Goal: Information Seeking & Learning: Learn about a topic

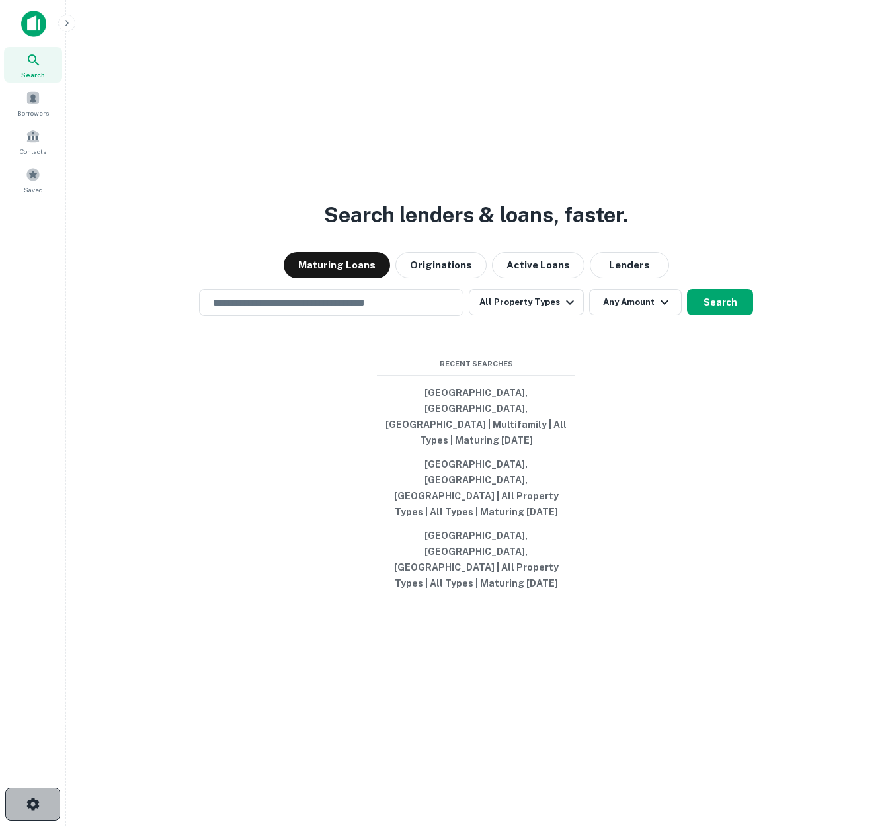
click at [36, 803] on icon "button" at bounding box center [32, 803] width 13 height 13
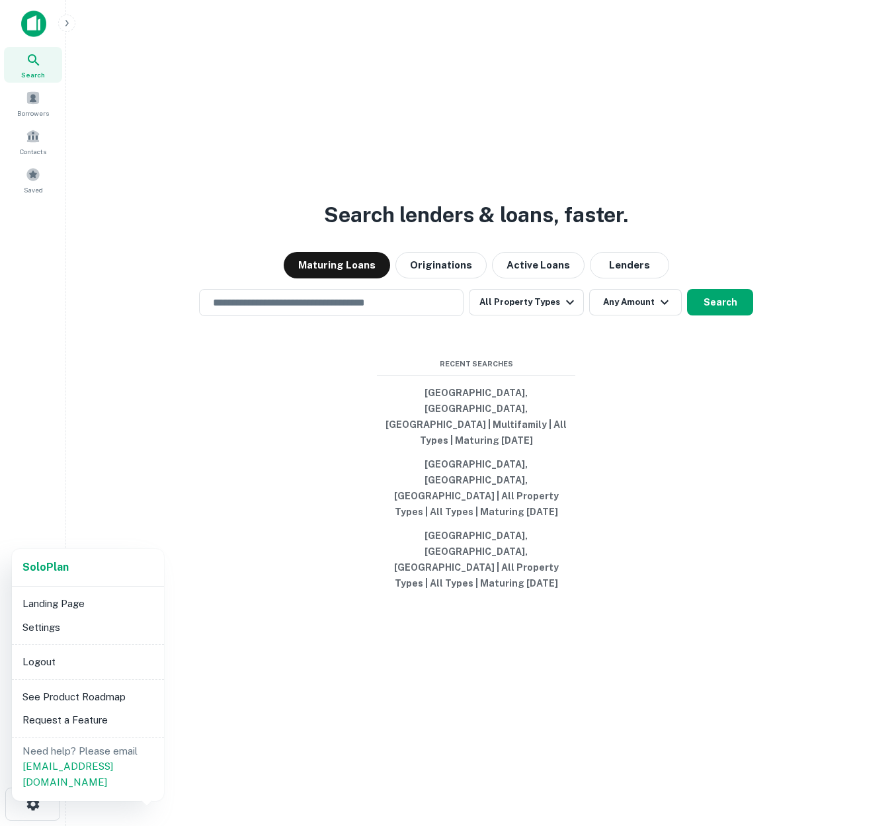
click at [198, 689] on div at bounding box center [448, 413] width 896 height 826
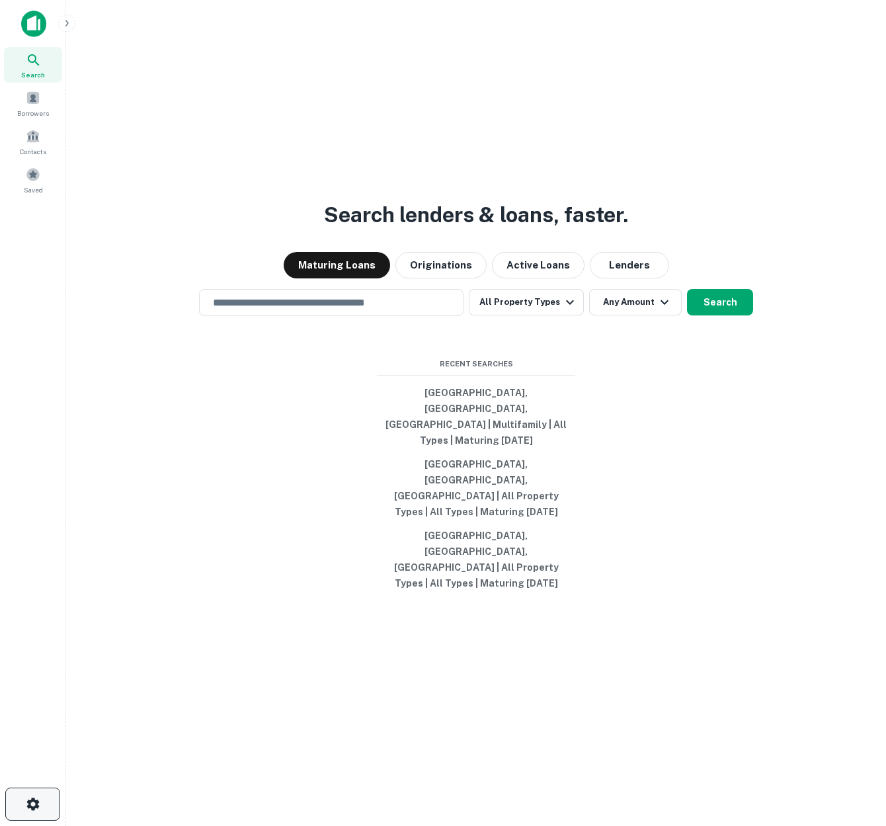
click at [32, 804] on icon "button" at bounding box center [33, 804] width 16 height 16
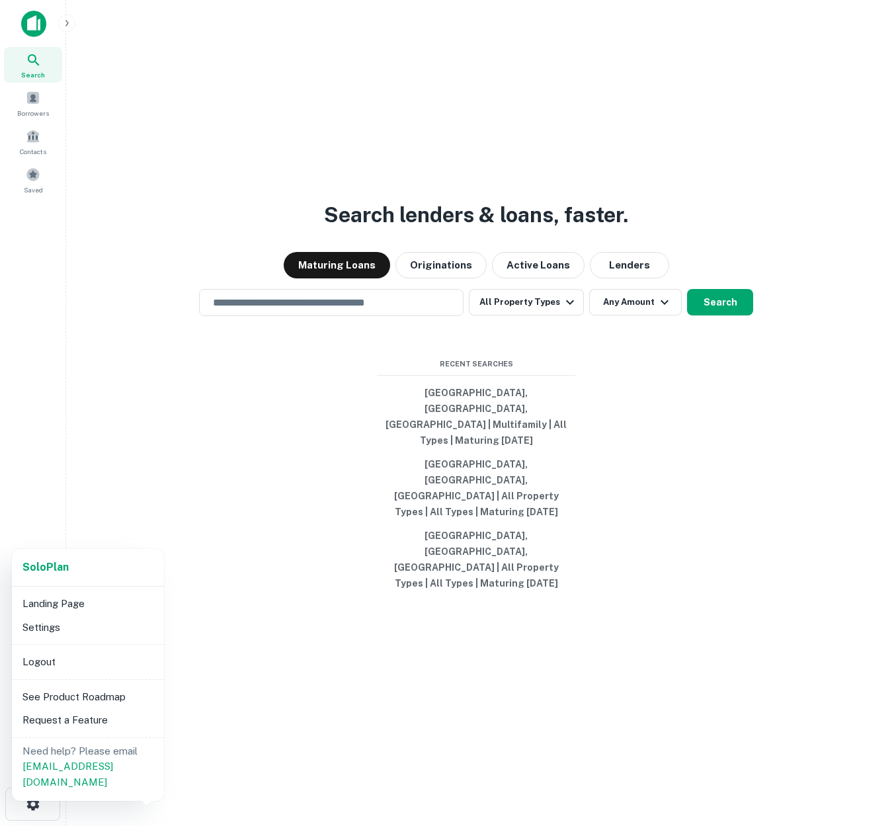
click at [231, 612] on div at bounding box center [448, 413] width 896 height 826
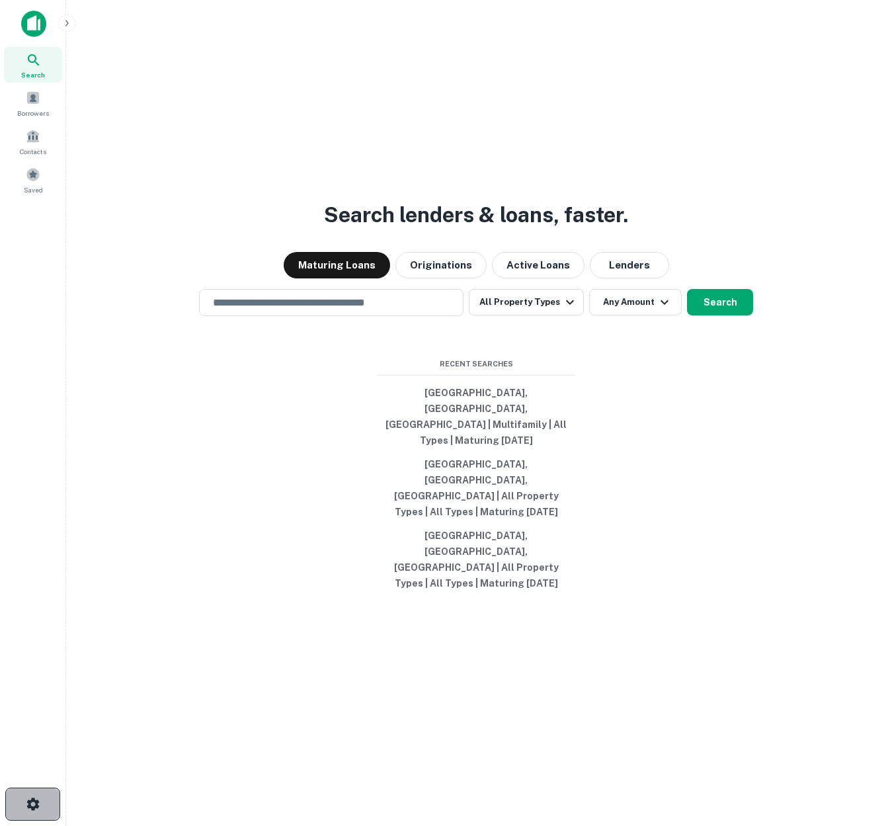
click at [32, 805] on icon "button" at bounding box center [33, 804] width 16 height 16
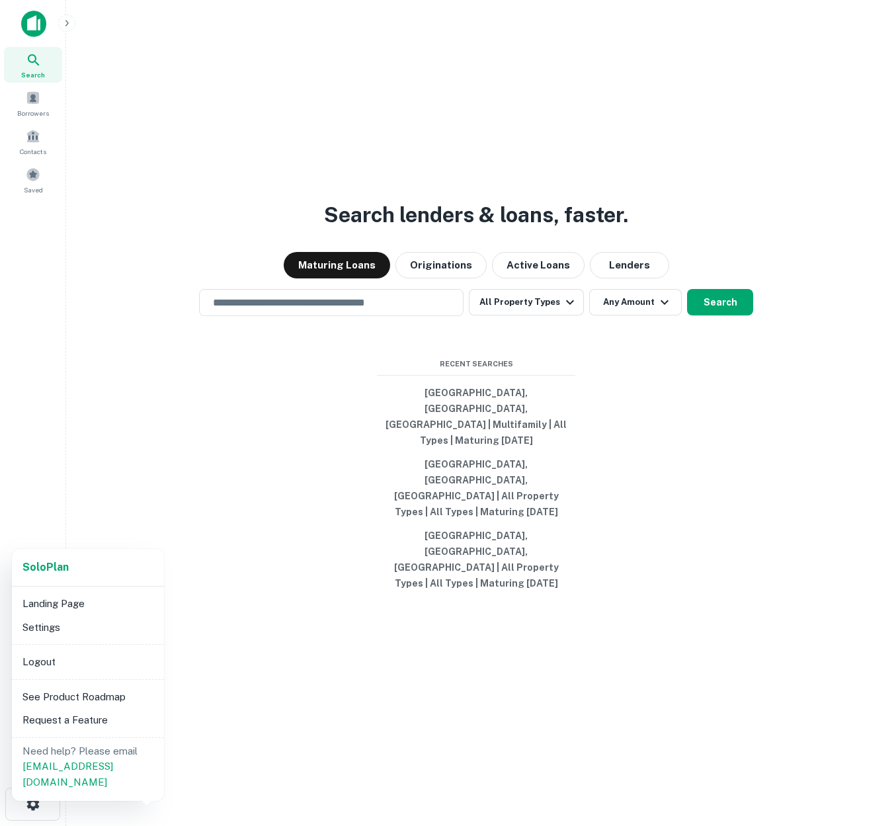
click at [298, 676] on div at bounding box center [448, 413] width 896 height 826
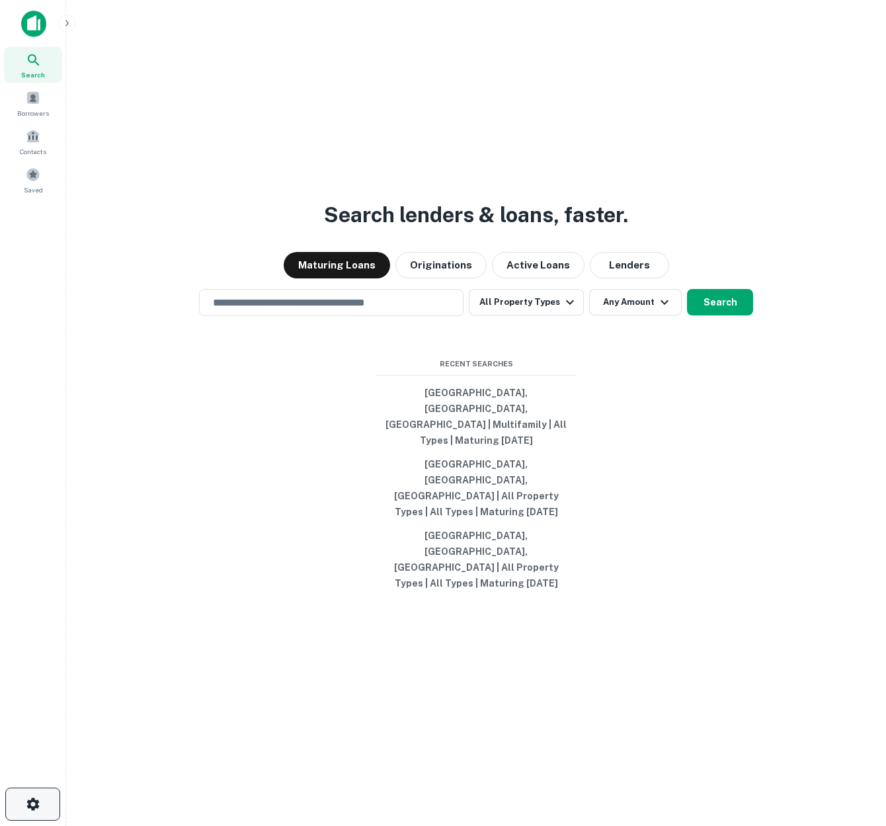
click at [40, 798] on icon "button" at bounding box center [33, 804] width 16 height 16
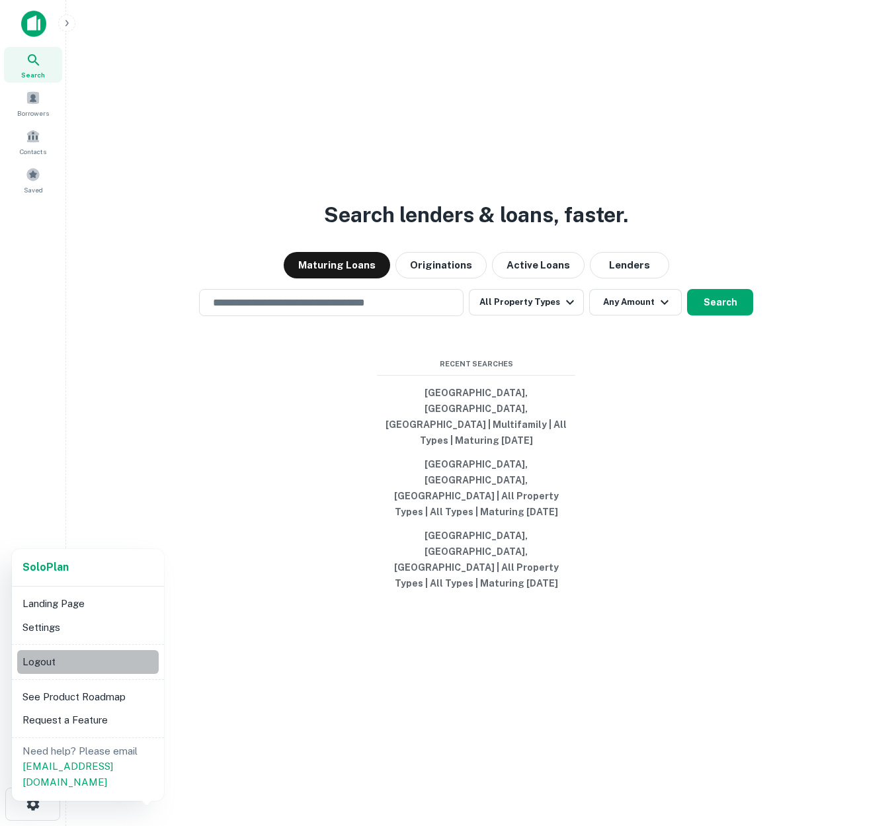
click at [75, 661] on li "Logout" at bounding box center [87, 662] width 141 height 24
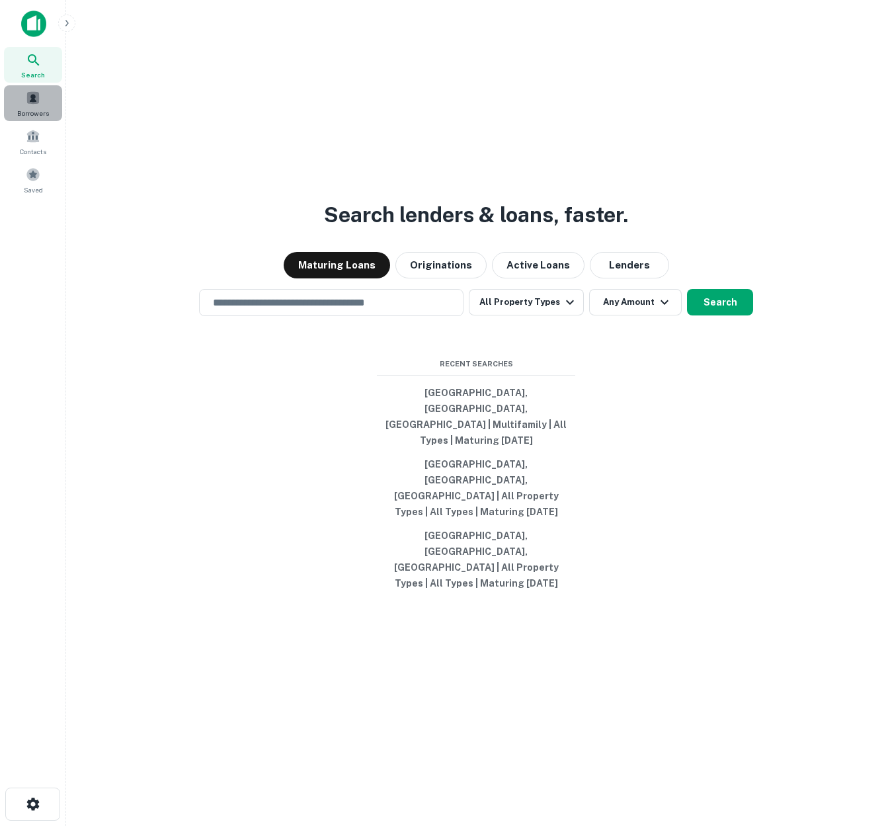
click at [34, 104] on span at bounding box center [33, 98] width 15 height 15
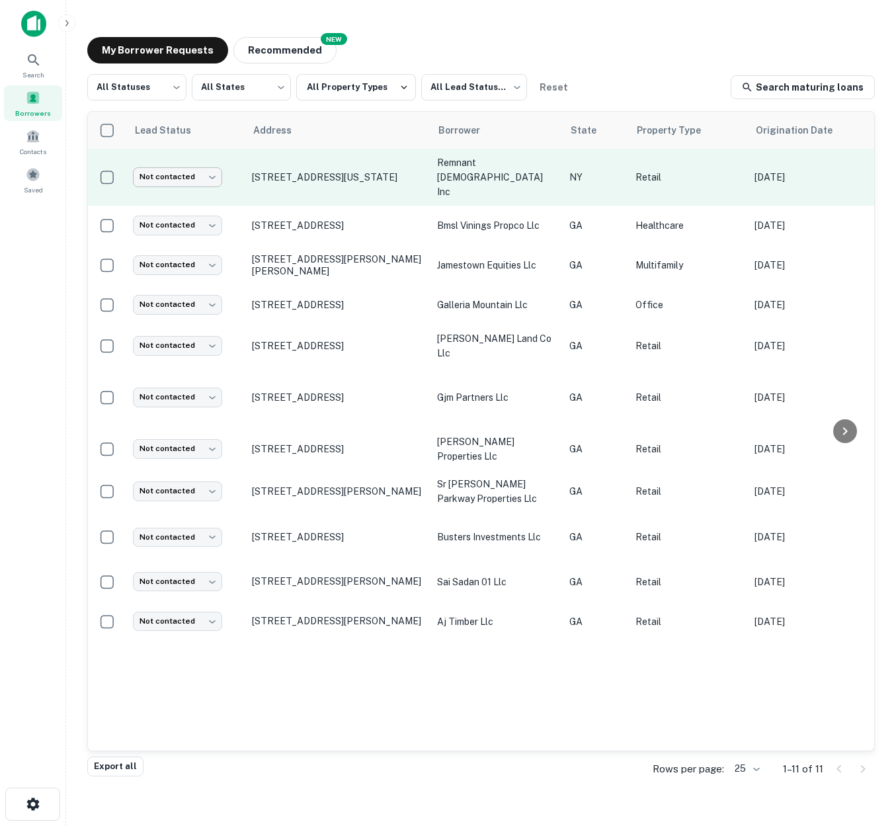
click at [213, 173] on body "Search Borrowers Contacts Saved My Borrower Requests NEW Recommended All Status…" at bounding box center [448, 413] width 896 height 826
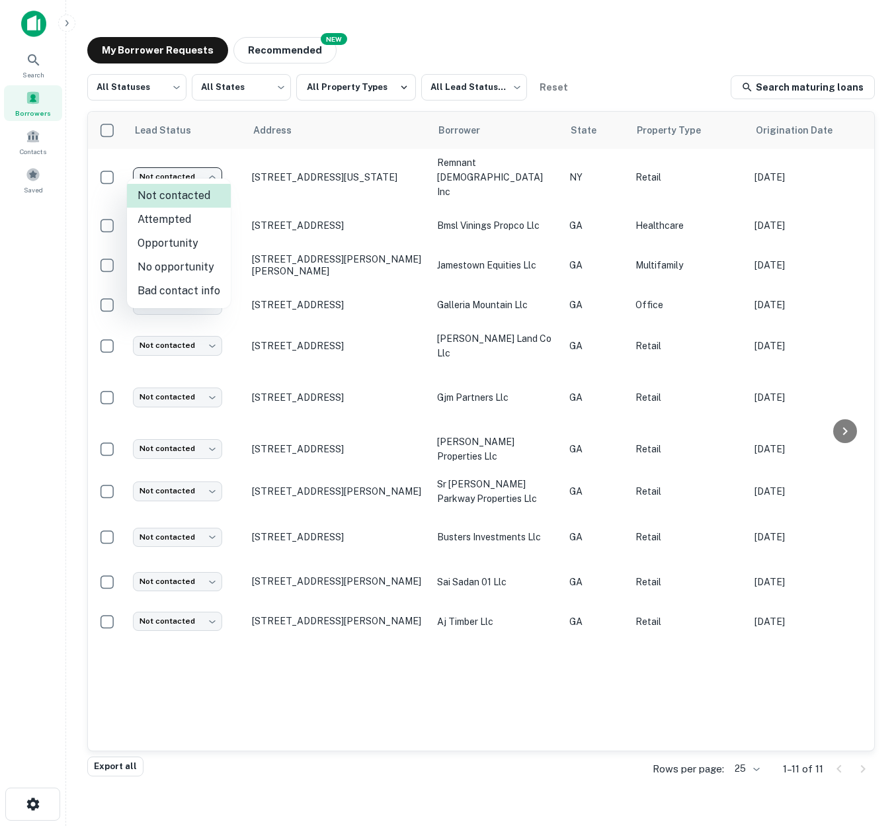
click at [329, 169] on div at bounding box center [448, 413] width 896 height 826
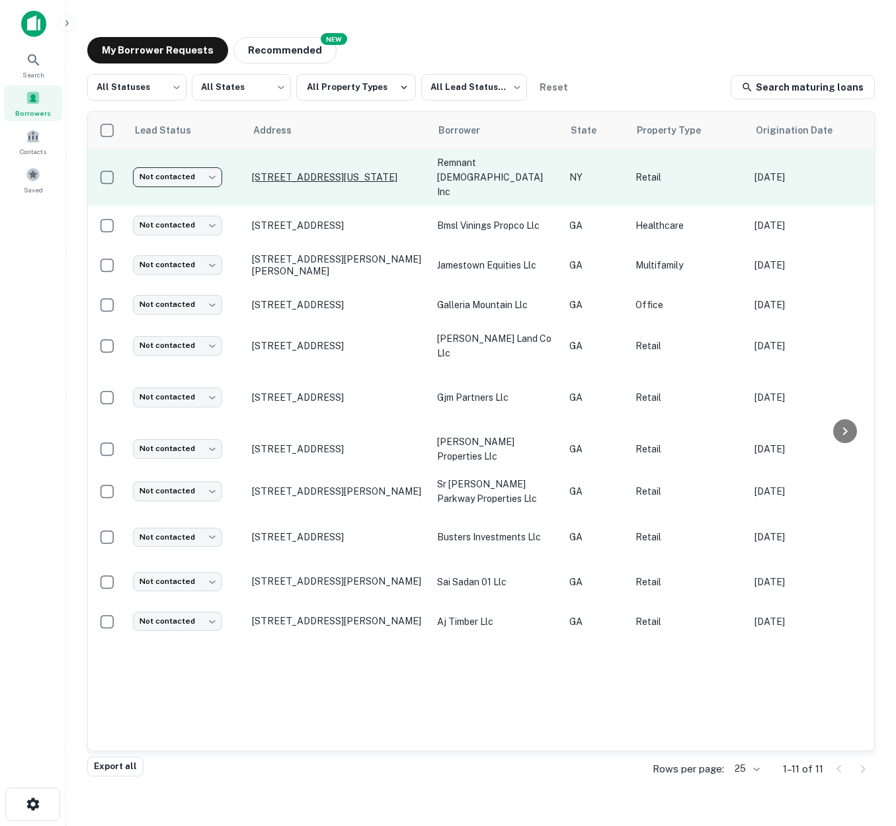
click at [301, 171] on p "[STREET_ADDRESS][US_STATE]" at bounding box center [338, 177] width 172 height 12
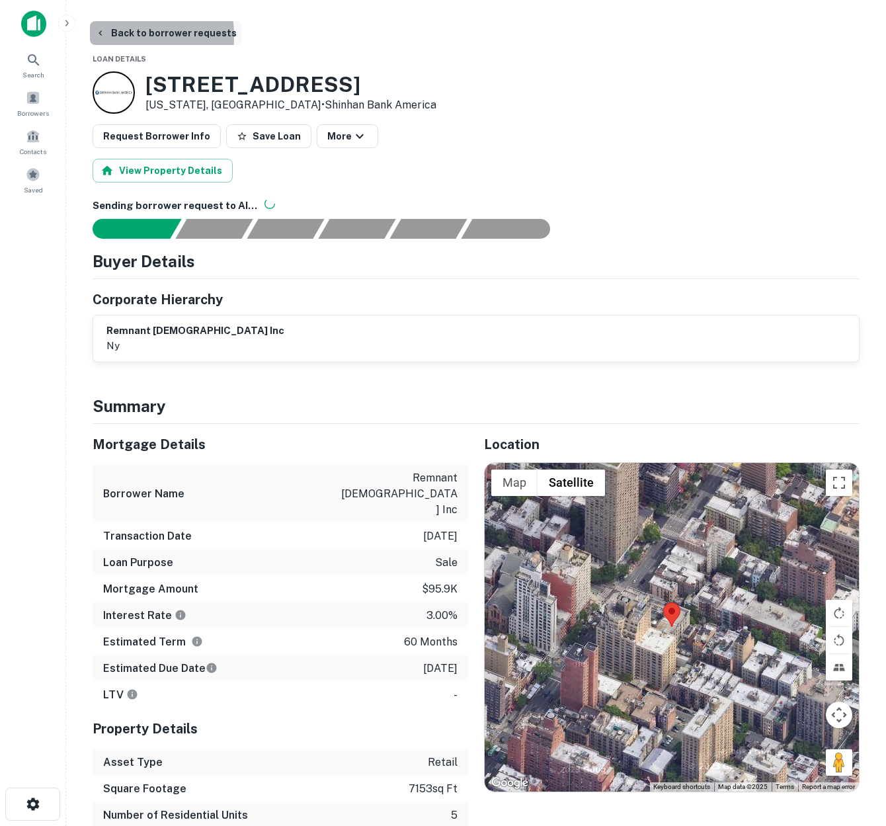
click at [102, 36] on icon "button" at bounding box center [100, 33] width 11 height 11
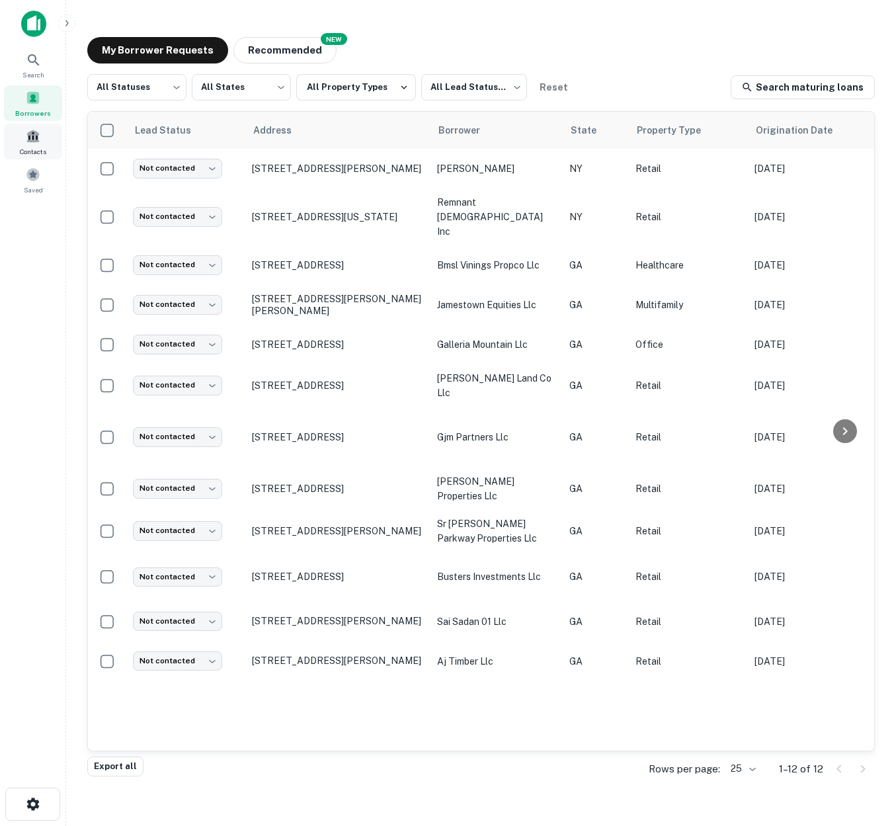
click at [34, 140] on span at bounding box center [33, 136] width 15 height 15
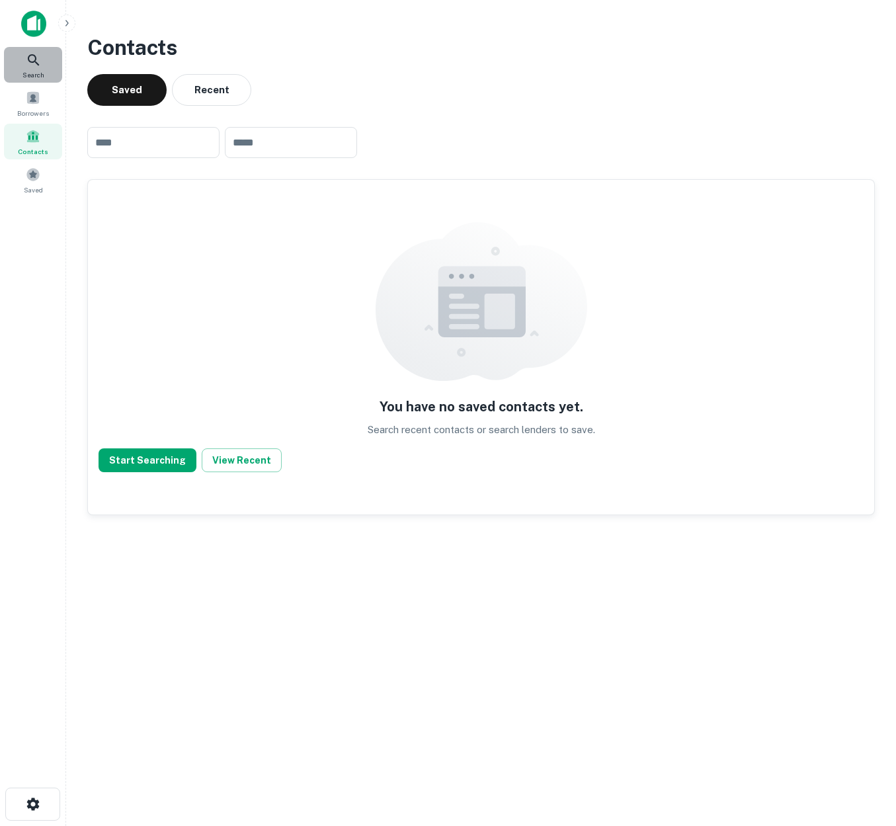
click at [32, 62] on icon at bounding box center [33, 59] width 11 height 11
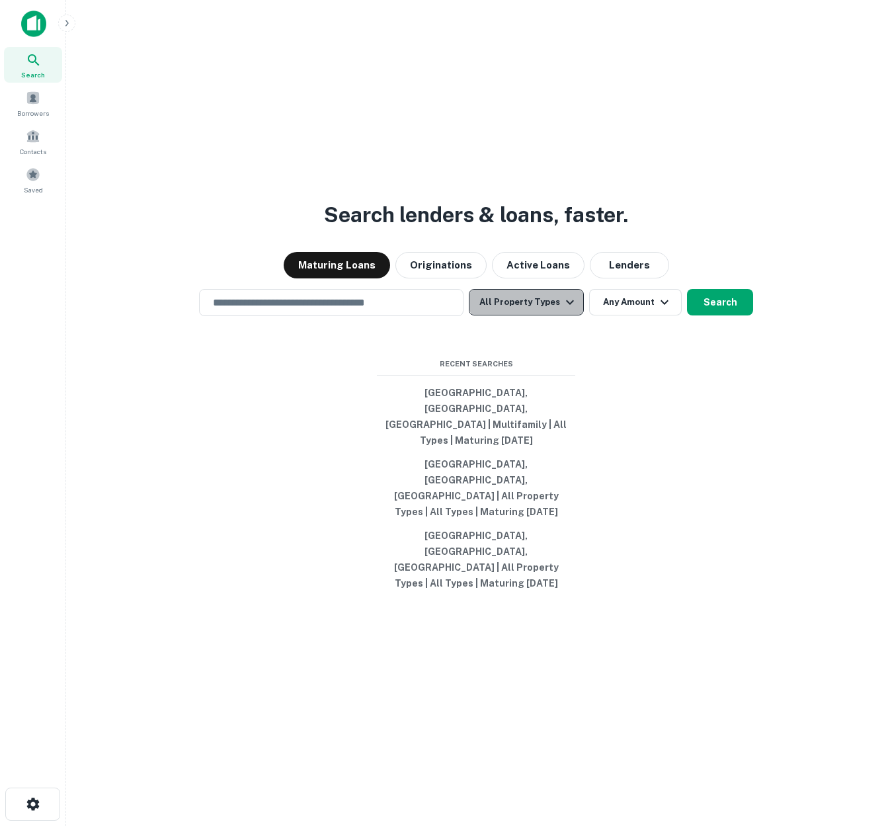
click at [568, 310] on icon "button" at bounding box center [570, 302] width 16 height 16
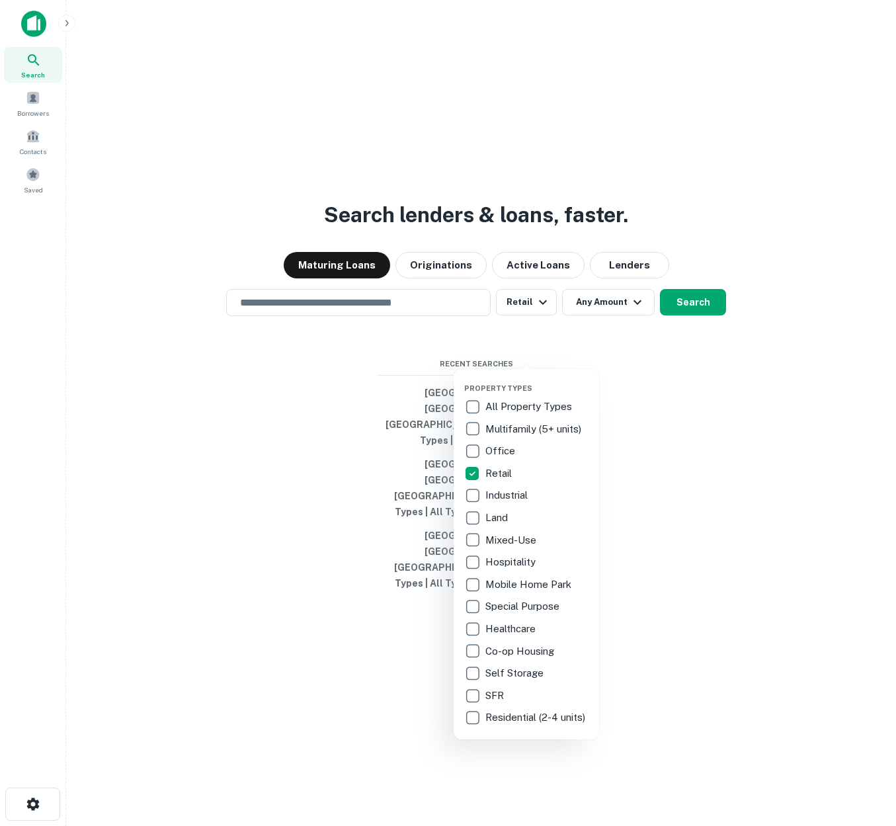
click at [799, 253] on div at bounding box center [448, 413] width 896 height 826
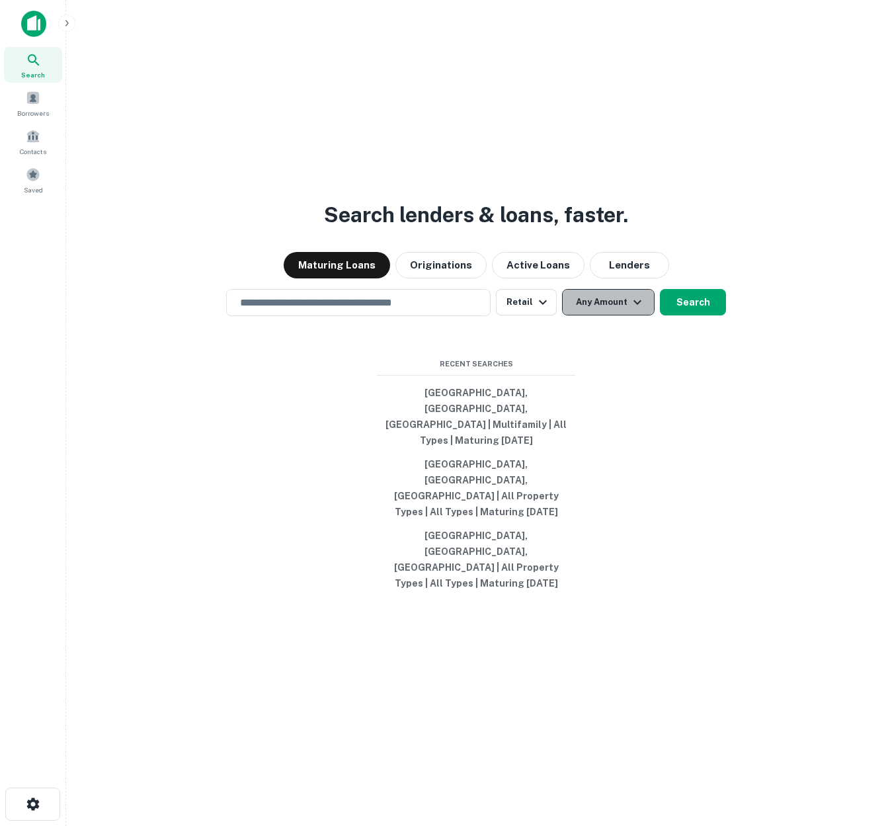
click at [636, 305] on icon "button" at bounding box center [637, 302] width 8 height 5
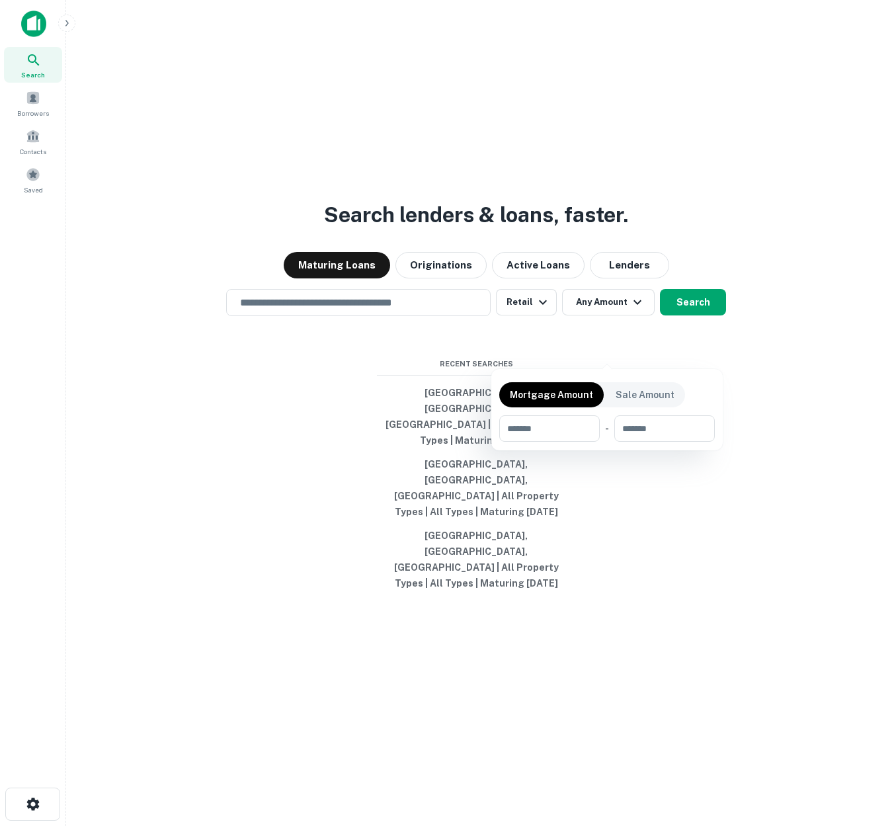
click at [420, 349] on div at bounding box center [448, 413] width 896 height 826
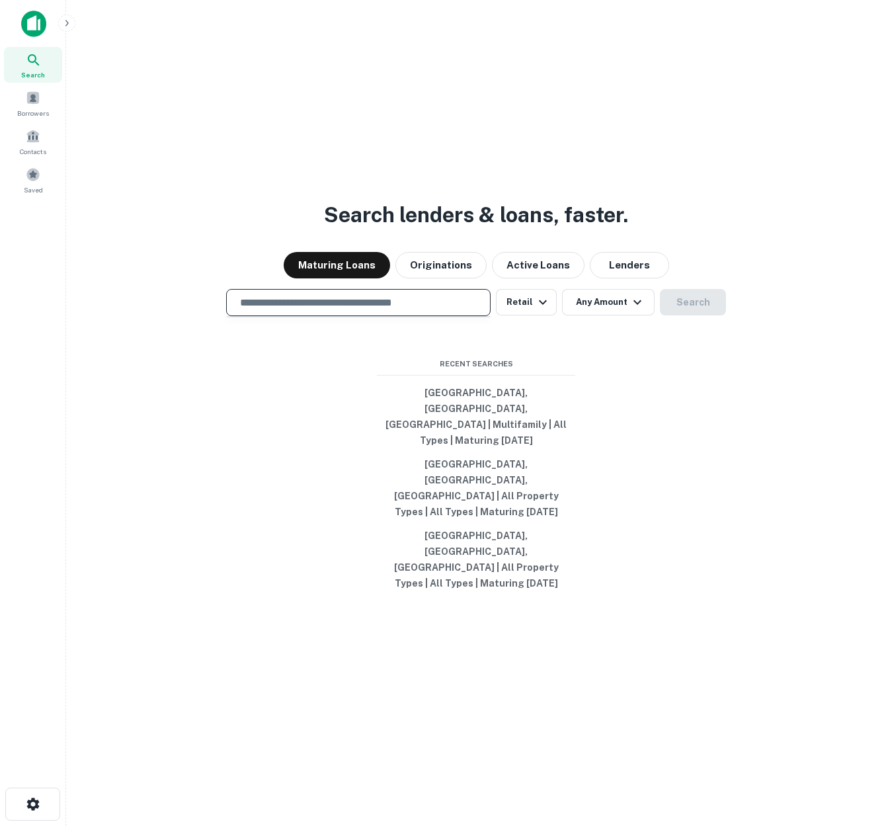
click at [419, 310] on input "text" at bounding box center [358, 302] width 253 height 15
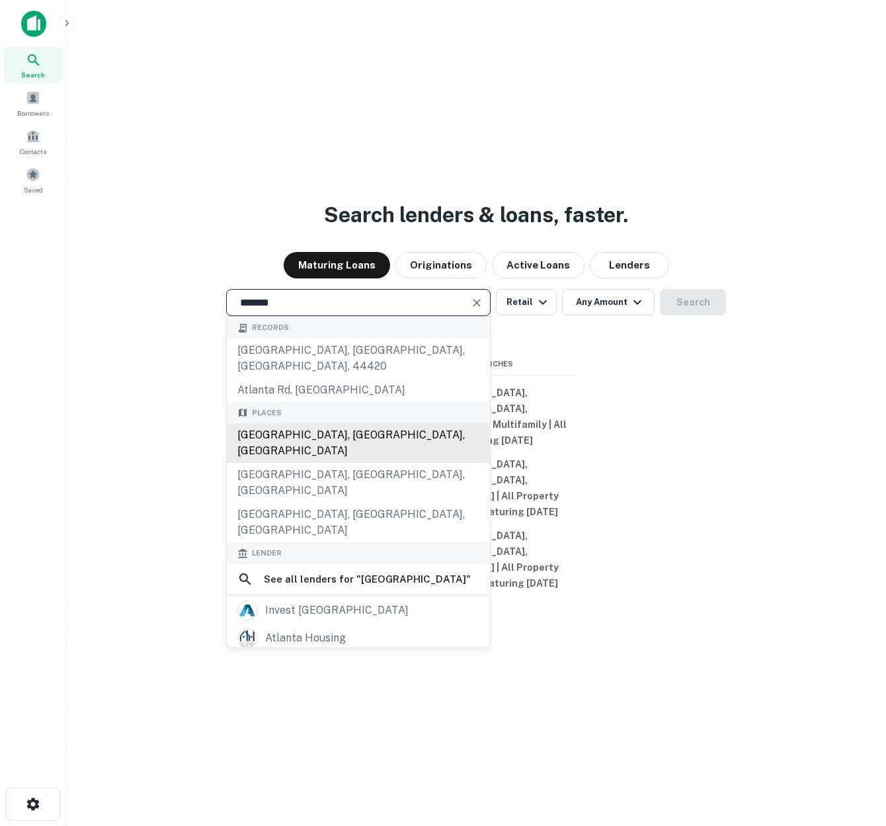
type input "**********"
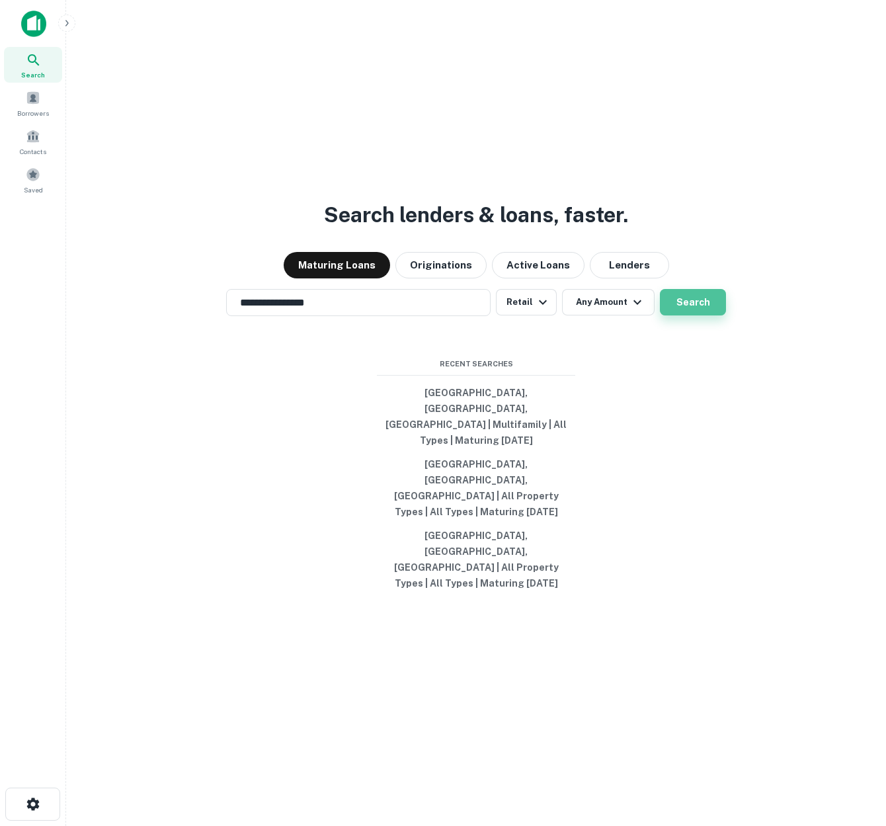
click at [694, 315] on button "Search" at bounding box center [693, 302] width 66 height 26
click at [354, 310] on input "**********" at bounding box center [348, 302] width 233 height 15
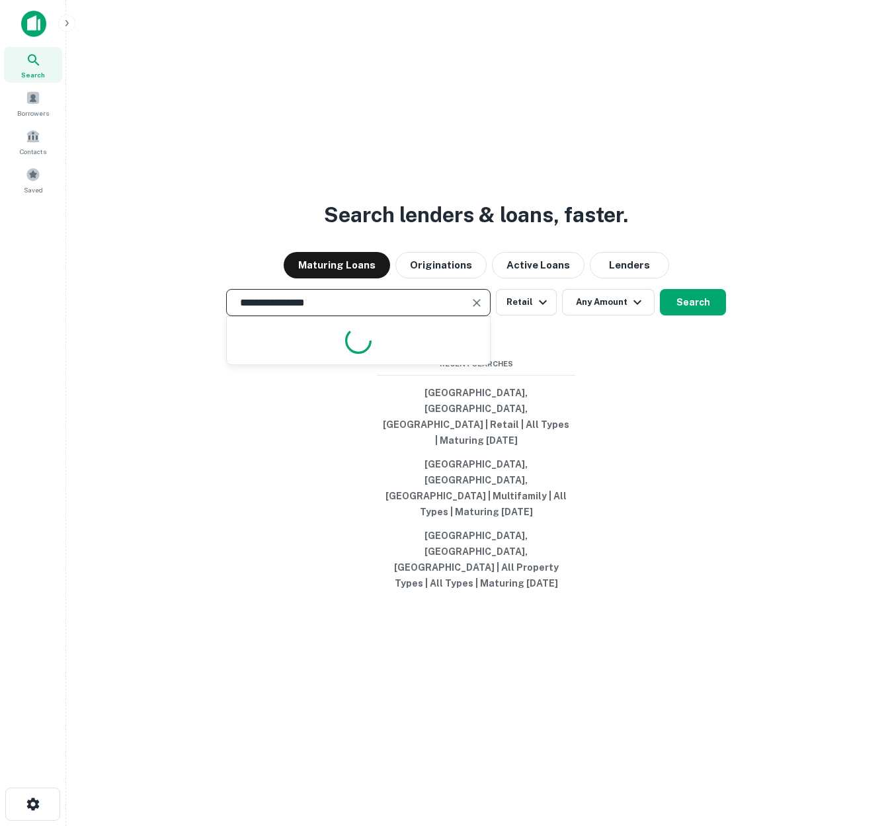
click at [354, 310] on input "**********" at bounding box center [348, 302] width 233 height 15
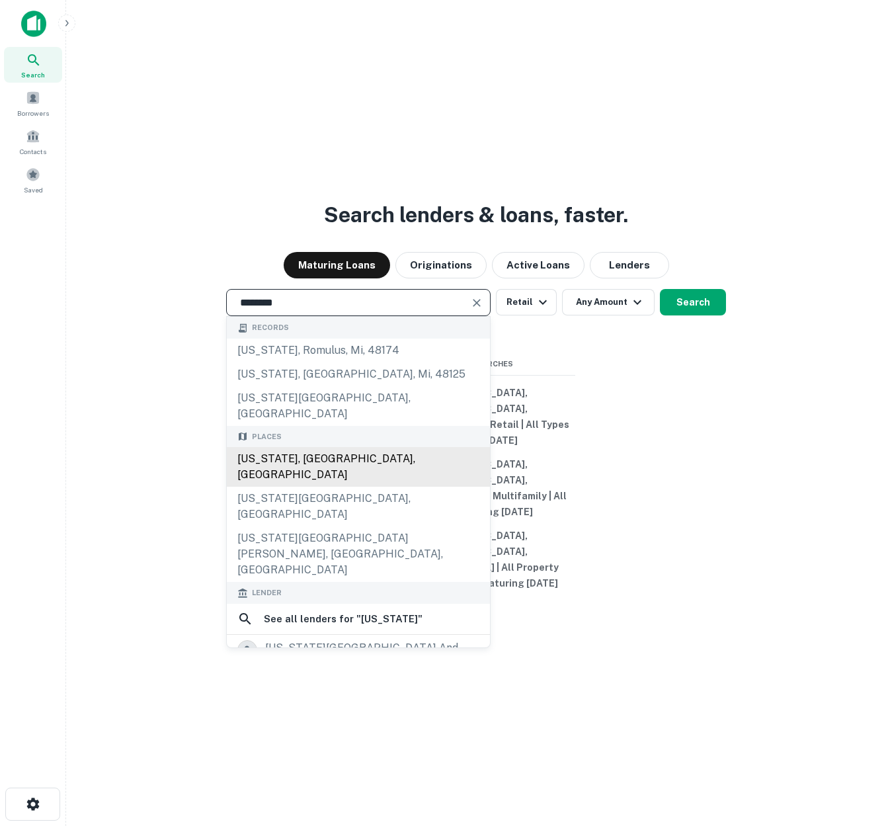
type input "**********"
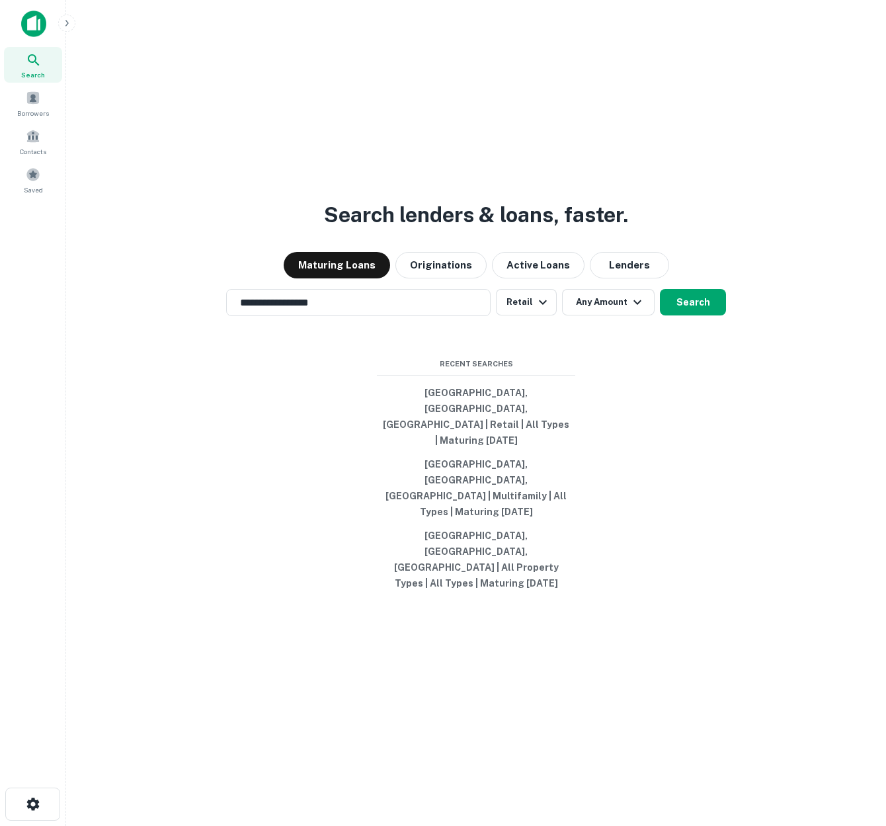
click at [132, 278] on div "Maturing Loans Originations Active Loans Lenders" at bounding box center [476, 265] width 799 height 26
click at [690, 315] on button "Search" at bounding box center [693, 302] width 66 height 26
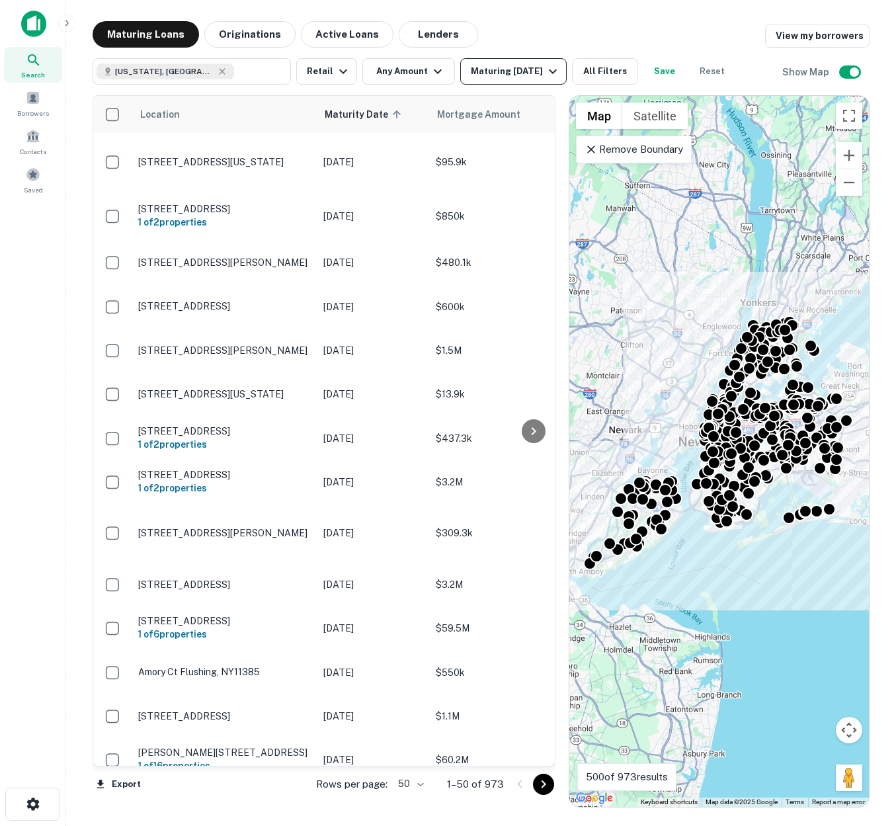
click at [530, 76] on div "Maturing In 1 Year" at bounding box center [516, 71] width 90 height 16
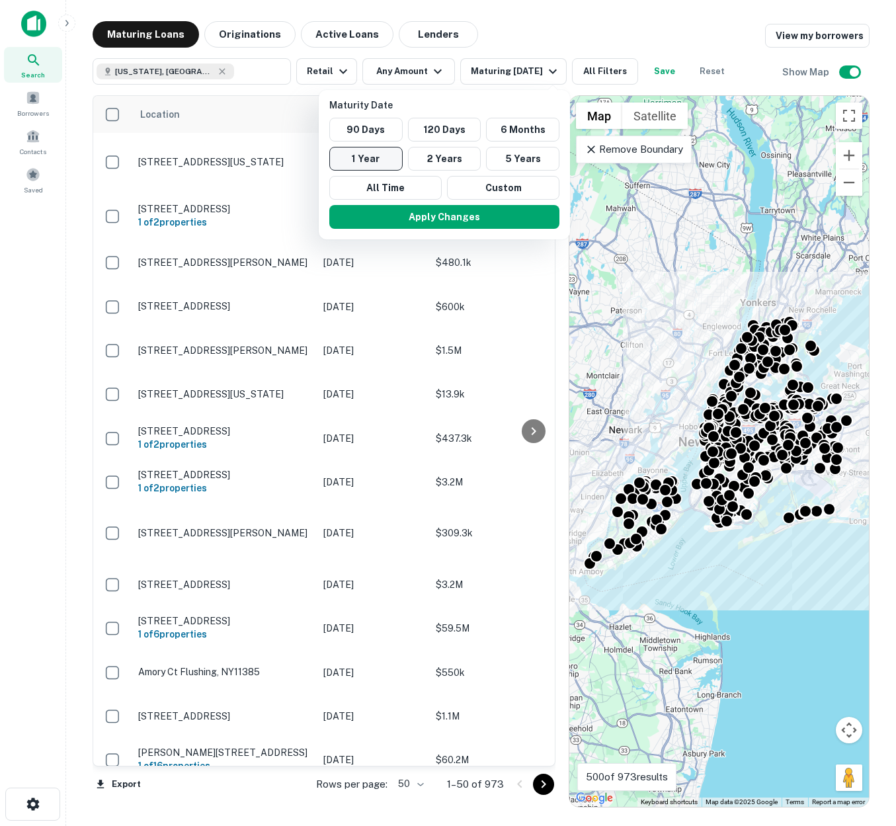
click at [360, 151] on button "1 Year" at bounding box center [365, 159] width 73 height 24
click at [574, 31] on div at bounding box center [448, 413] width 896 height 826
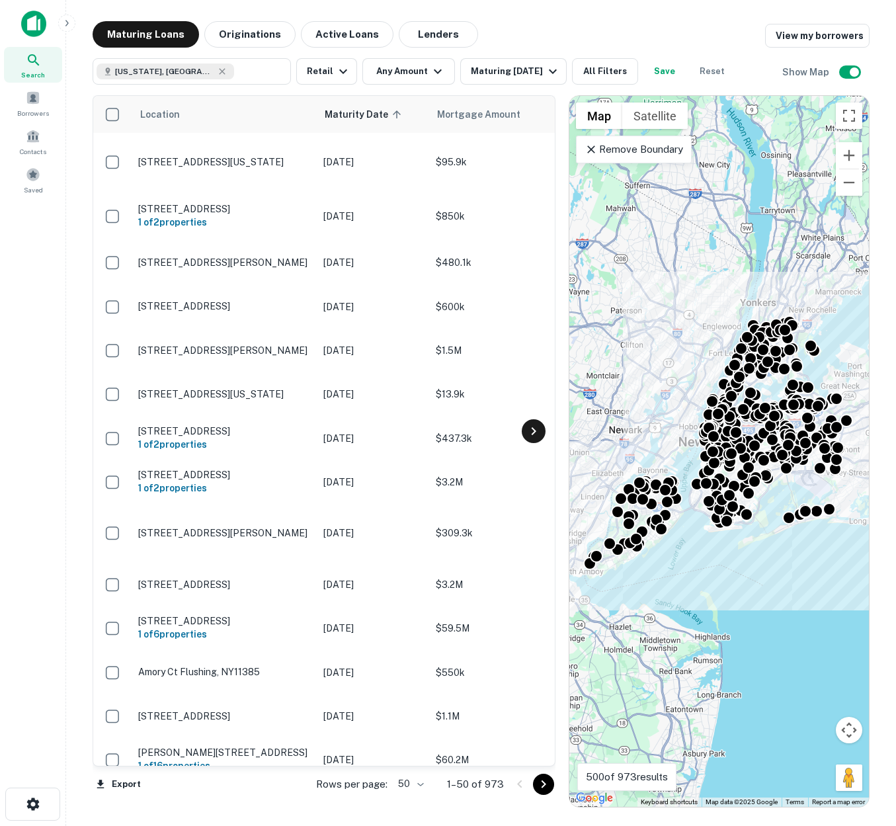
click at [539, 424] on icon at bounding box center [534, 431] width 16 height 16
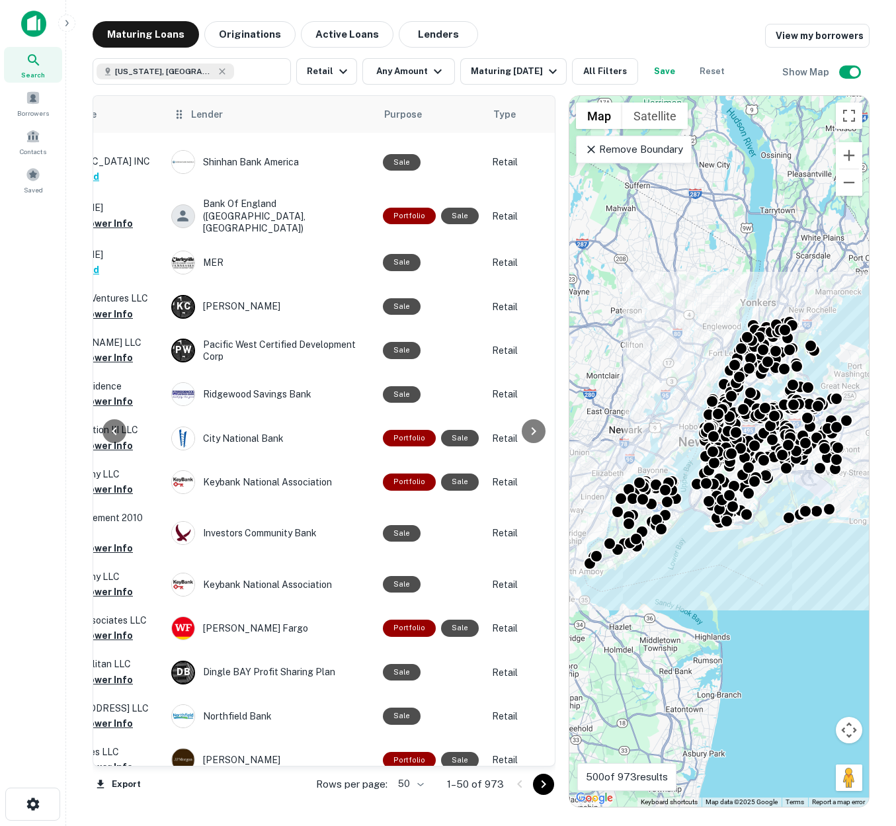
click at [206, 114] on span "Lender" at bounding box center [207, 114] width 32 height 16
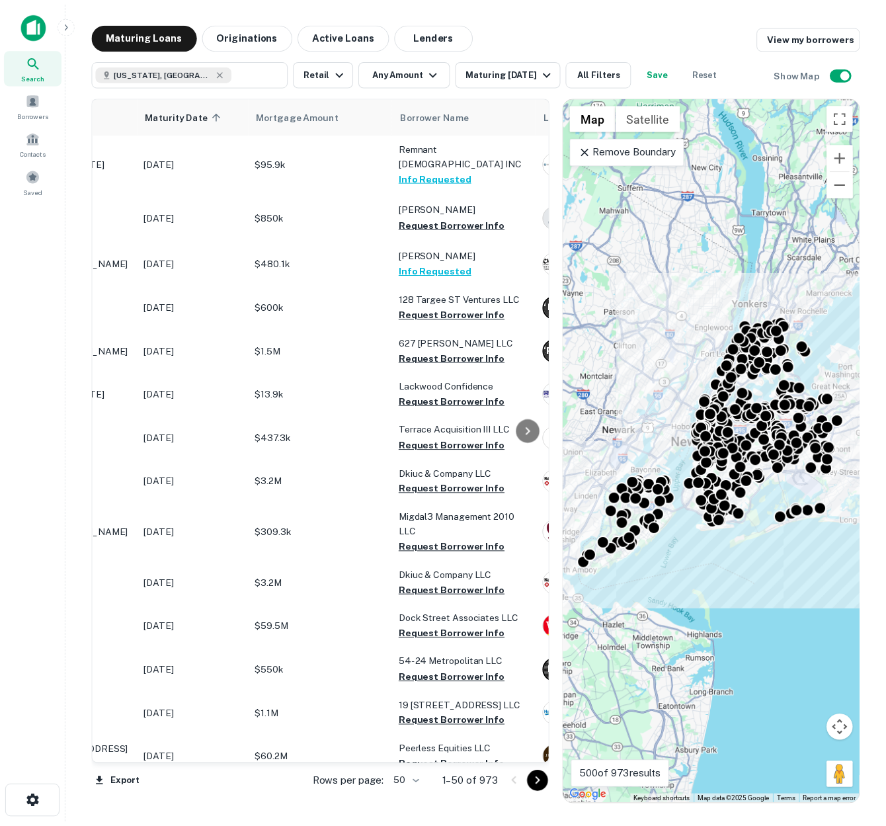
scroll to position [0, 0]
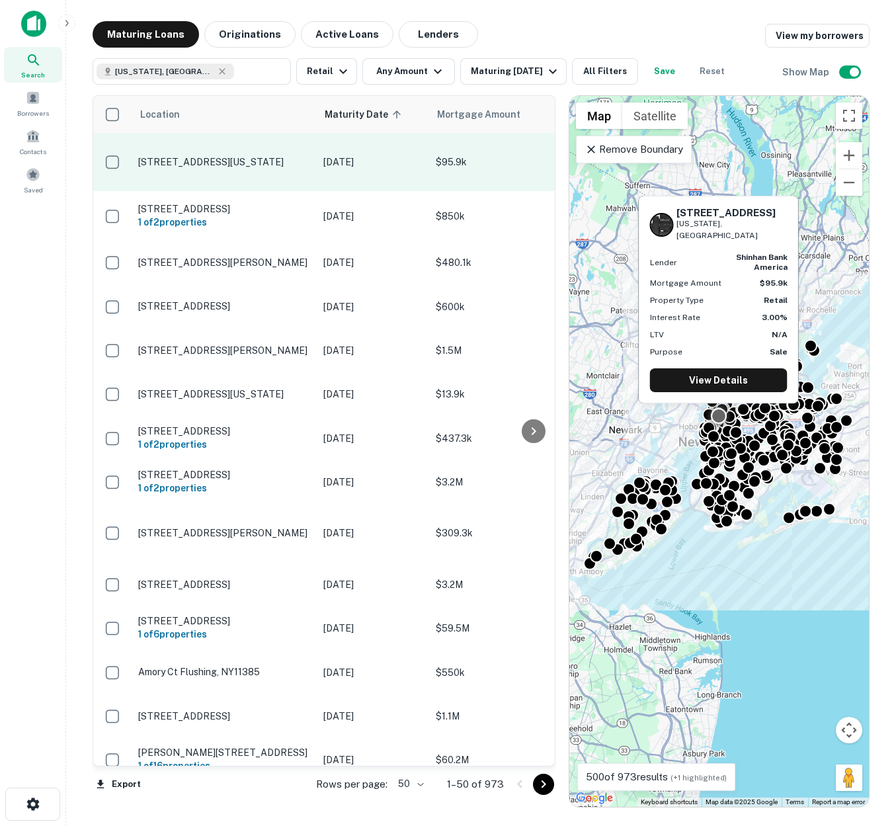
click at [251, 156] on p "[STREET_ADDRESS][US_STATE]" at bounding box center [224, 162] width 172 height 12
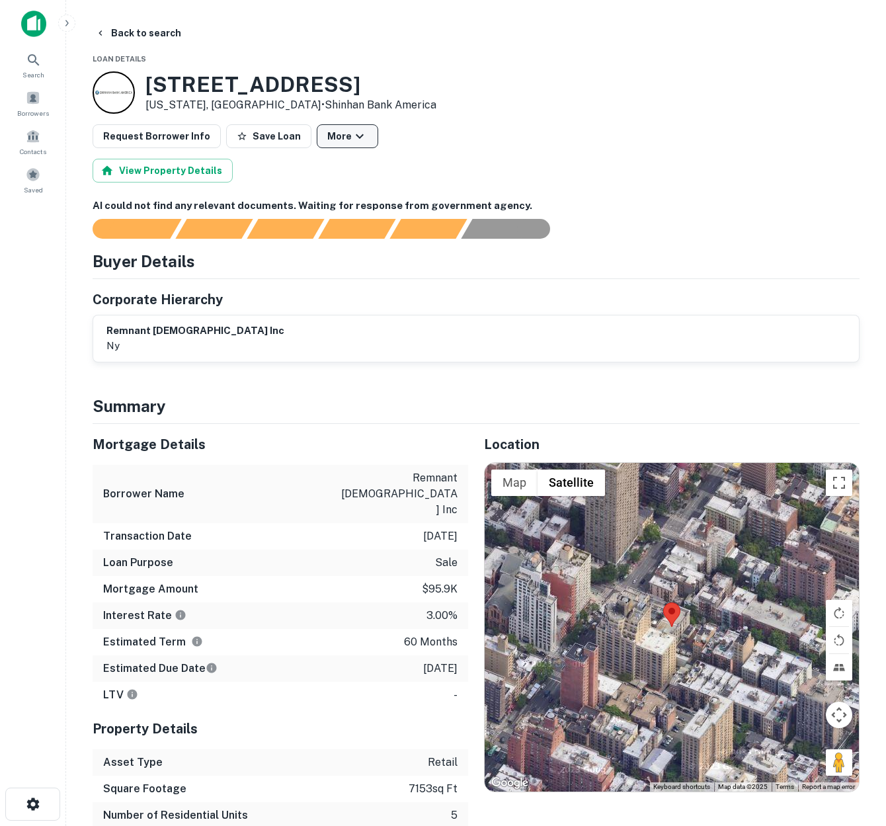
click at [352, 140] on icon "button" at bounding box center [360, 136] width 16 height 16
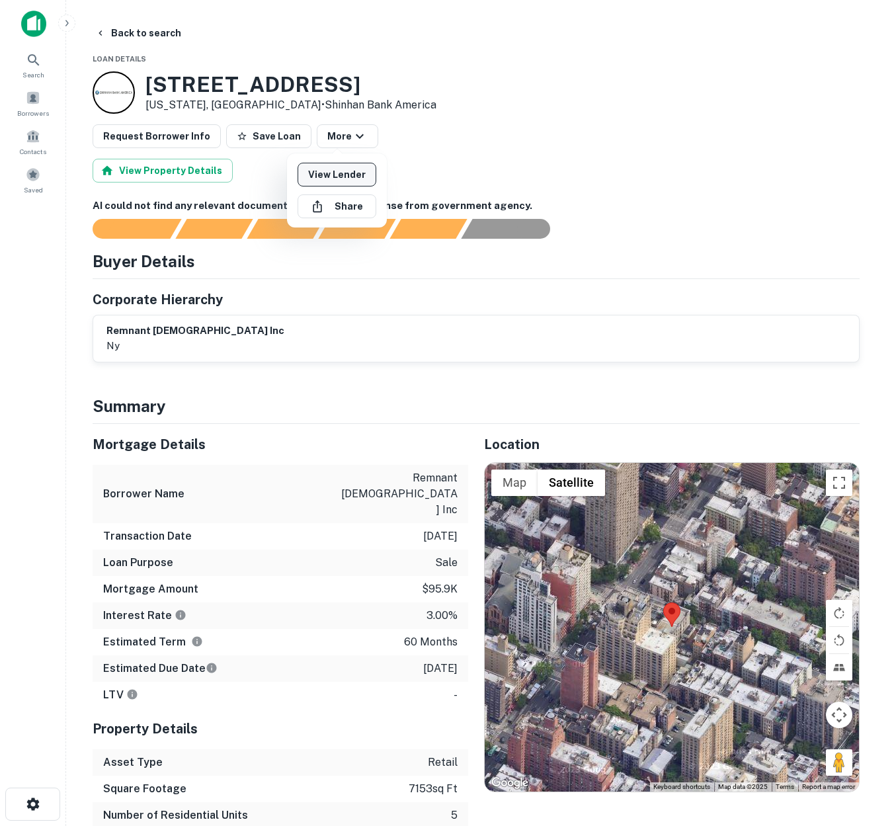
click at [343, 171] on link "View Lender" at bounding box center [337, 175] width 79 height 24
click at [632, 125] on div at bounding box center [448, 413] width 896 height 826
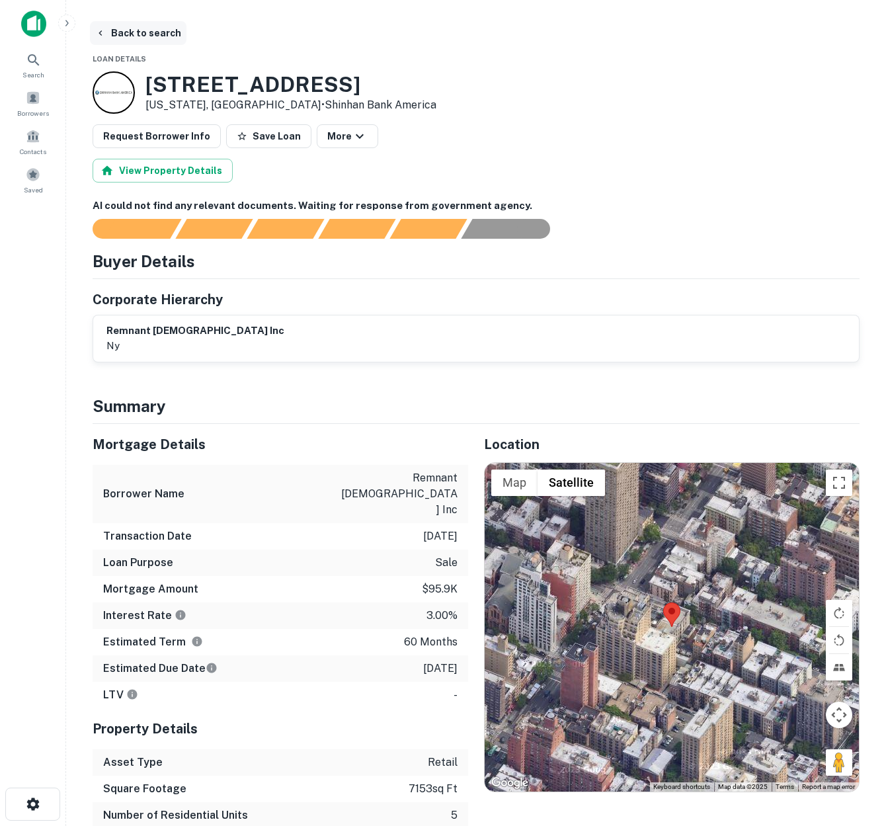
click at [134, 34] on button "Back to search" at bounding box center [138, 33] width 97 height 24
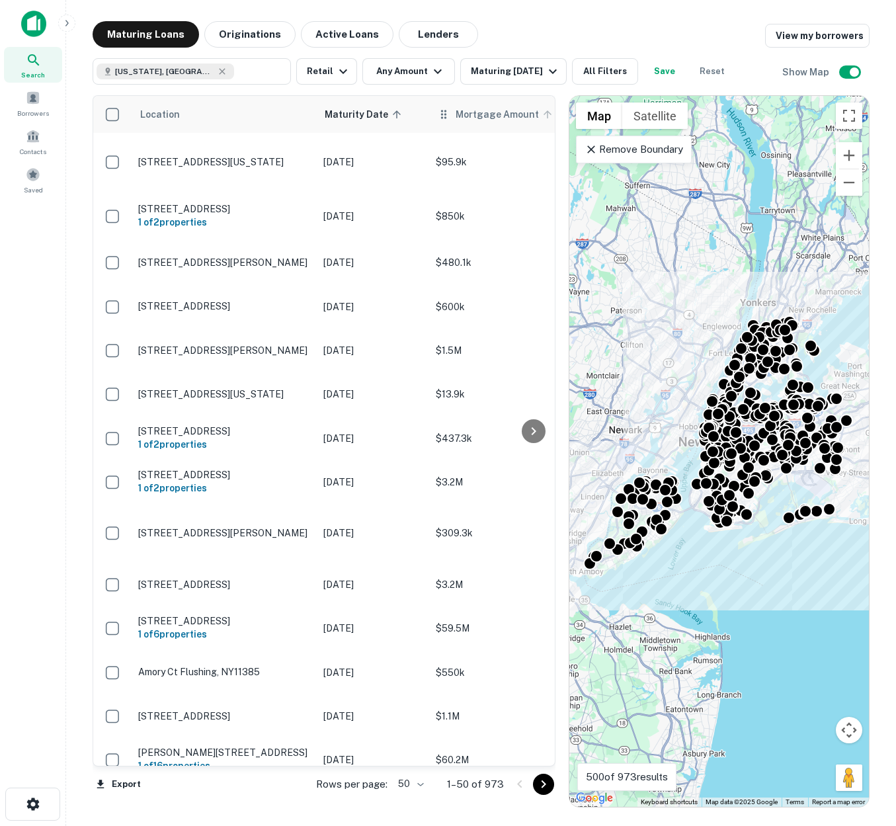
click at [483, 118] on span "Mortgage Amount" at bounding box center [506, 114] width 100 height 16
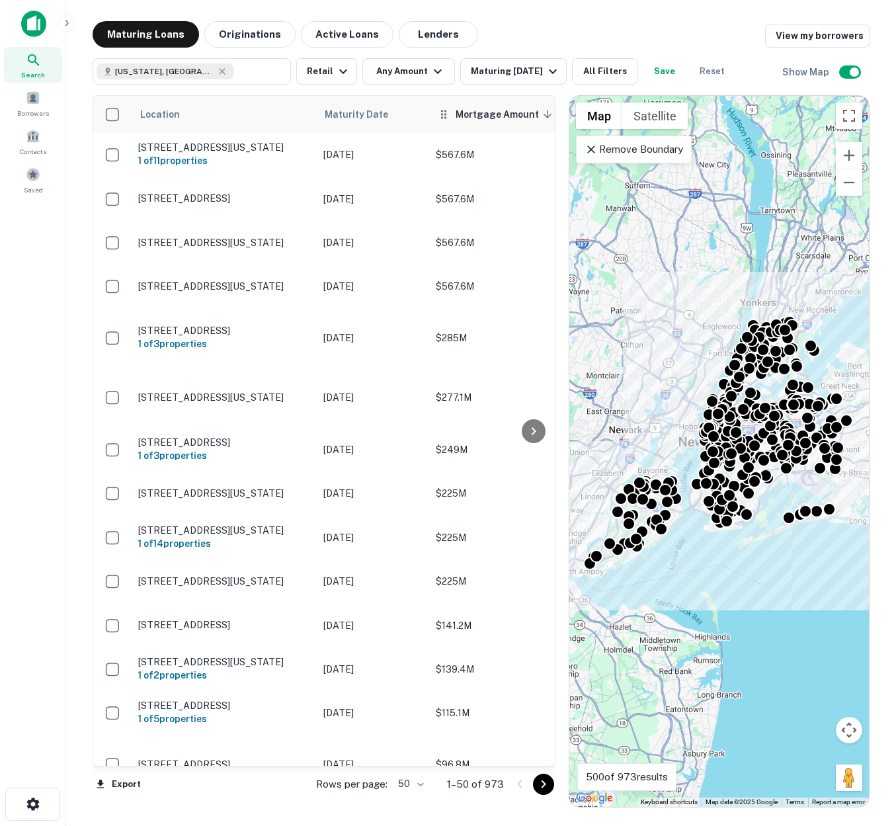
click at [480, 123] on th "Mortgage Amount sorted descending" at bounding box center [501, 114] width 145 height 37
click at [479, 123] on th "Mortgage Amount sorted descending" at bounding box center [501, 114] width 145 height 37
click at [526, 114] on div at bounding box center [533, 431] width 26 height 670
click at [557, 75] on icon "button" at bounding box center [553, 71] width 16 height 16
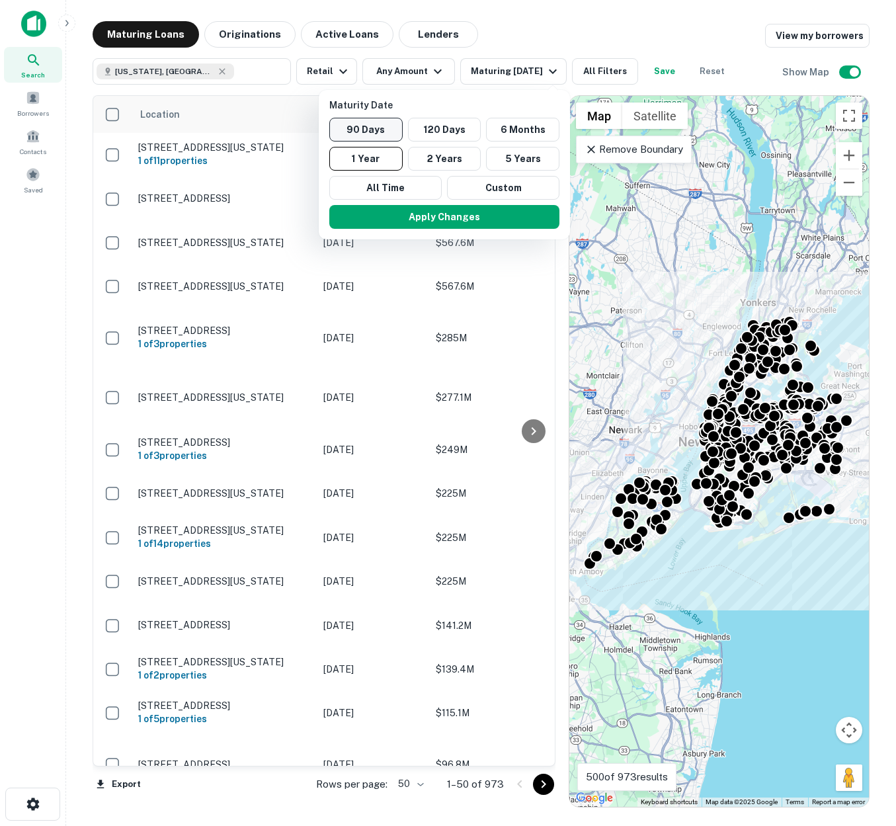
click at [364, 129] on button "90 Days" at bounding box center [365, 130] width 73 height 24
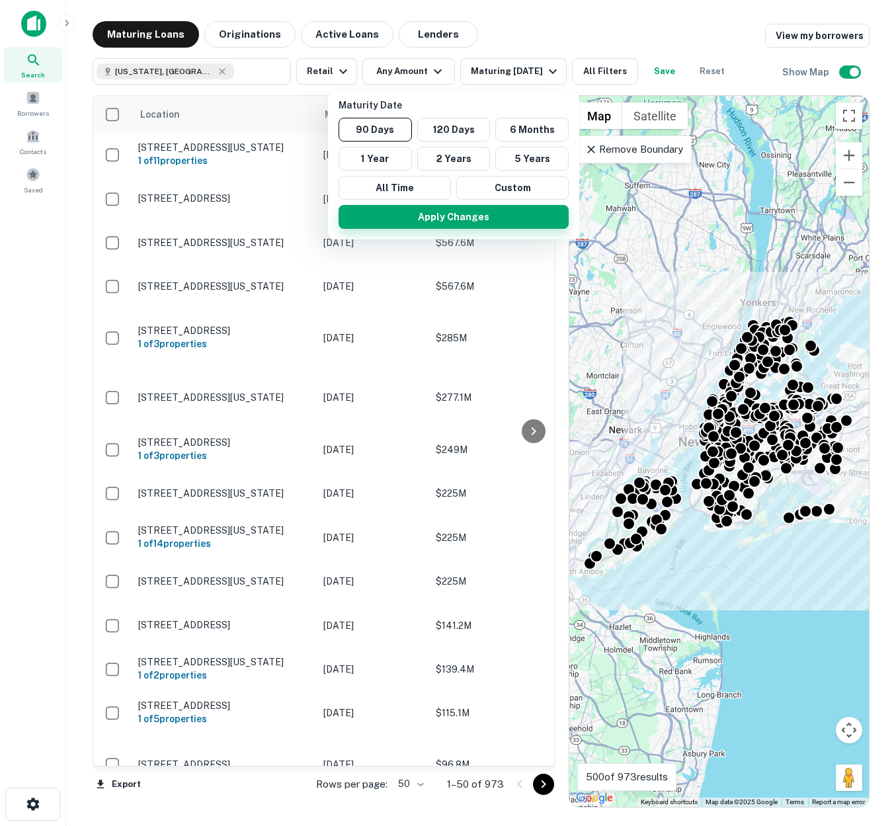
click at [437, 216] on button "Apply Changes" at bounding box center [454, 217] width 230 height 24
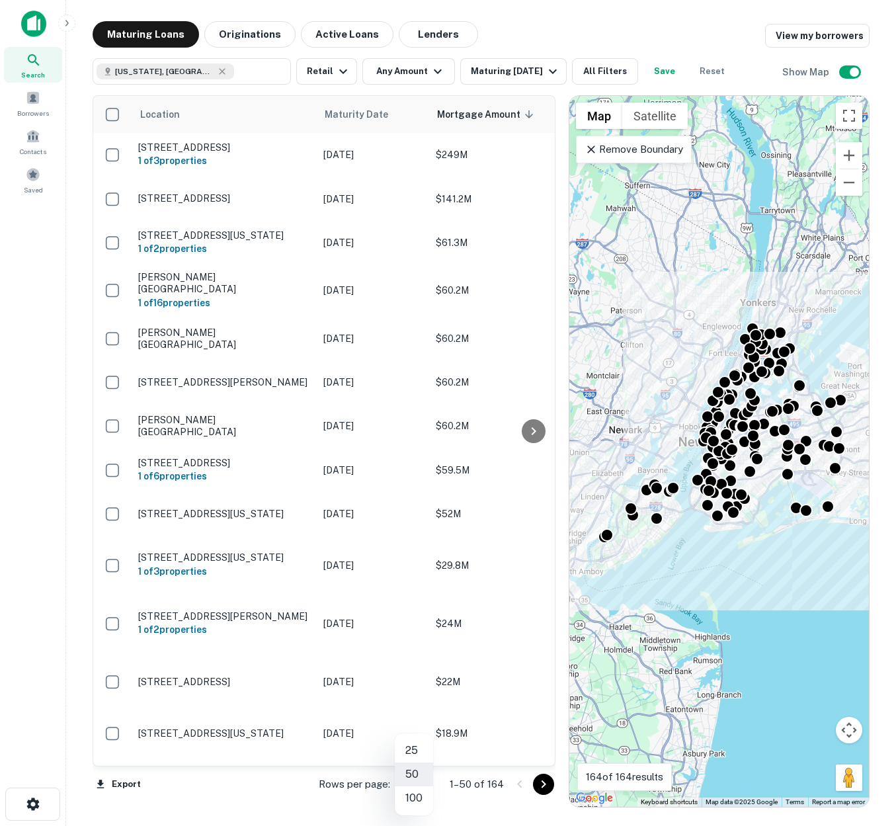
click at [425, 783] on body "Search Borrowers Contacts Saved Maturing Loans Originations Active Loans Lender…" at bounding box center [448, 413] width 896 height 826
click at [421, 797] on li "100" at bounding box center [414, 798] width 38 height 24
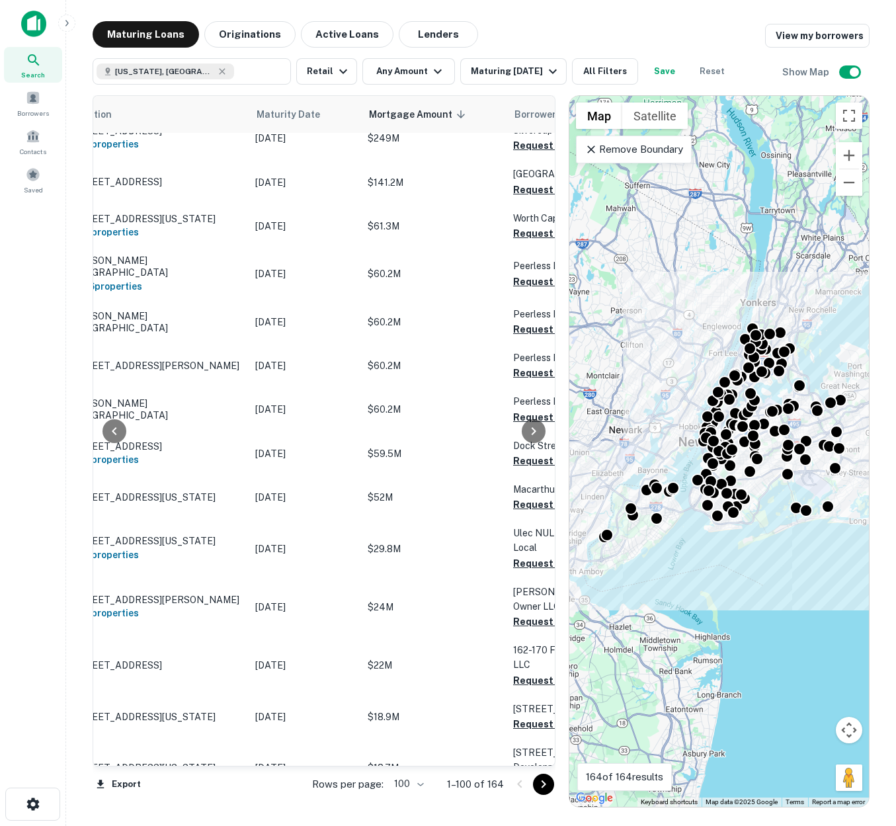
scroll to position [17, 0]
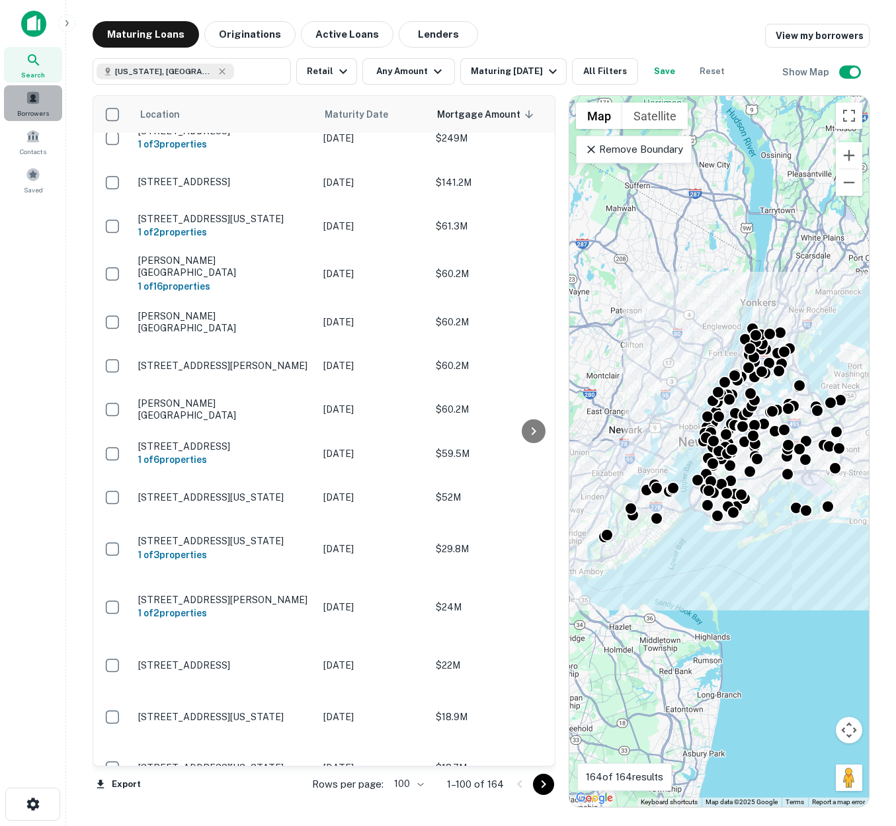
click at [30, 100] on span at bounding box center [33, 98] width 15 height 15
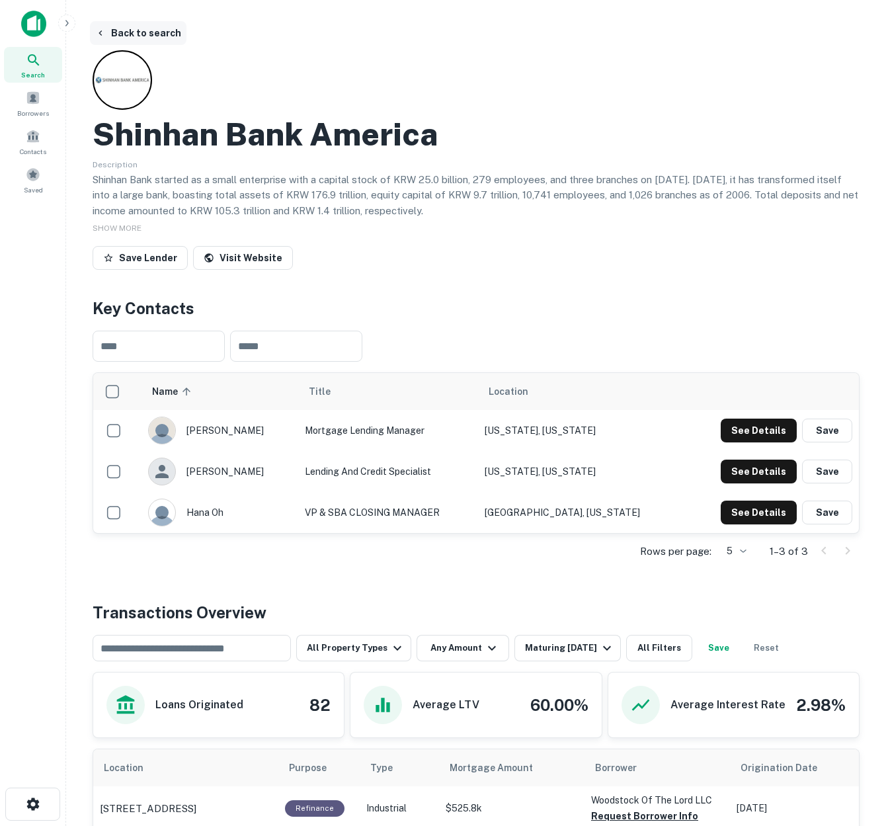
click at [106, 34] on button "Back to search" at bounding box center [138, 33] width 97 height 24
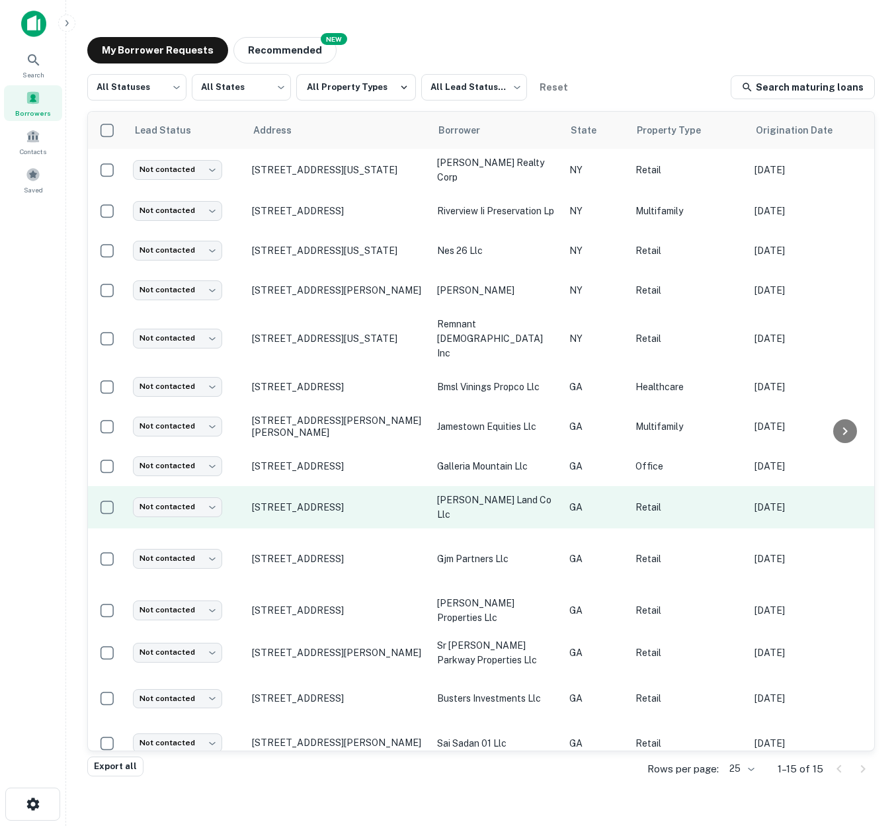
scroll to position [22, 0]
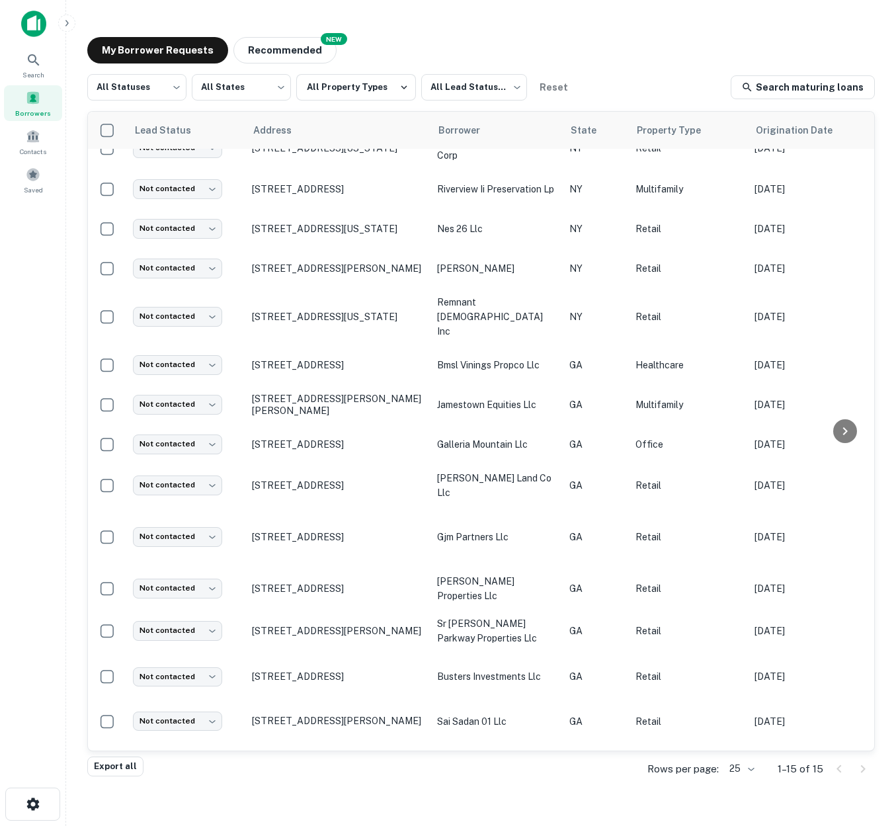
click at [754, 768] on body "Search Borrowers Contacts Saved My Borrower Requests NEW Recommended All Status…" at bounding box center [448, 413] width 896 height 826
click at [742, 727] on li "100" at bounding box center [741, 727] width 45 height 24
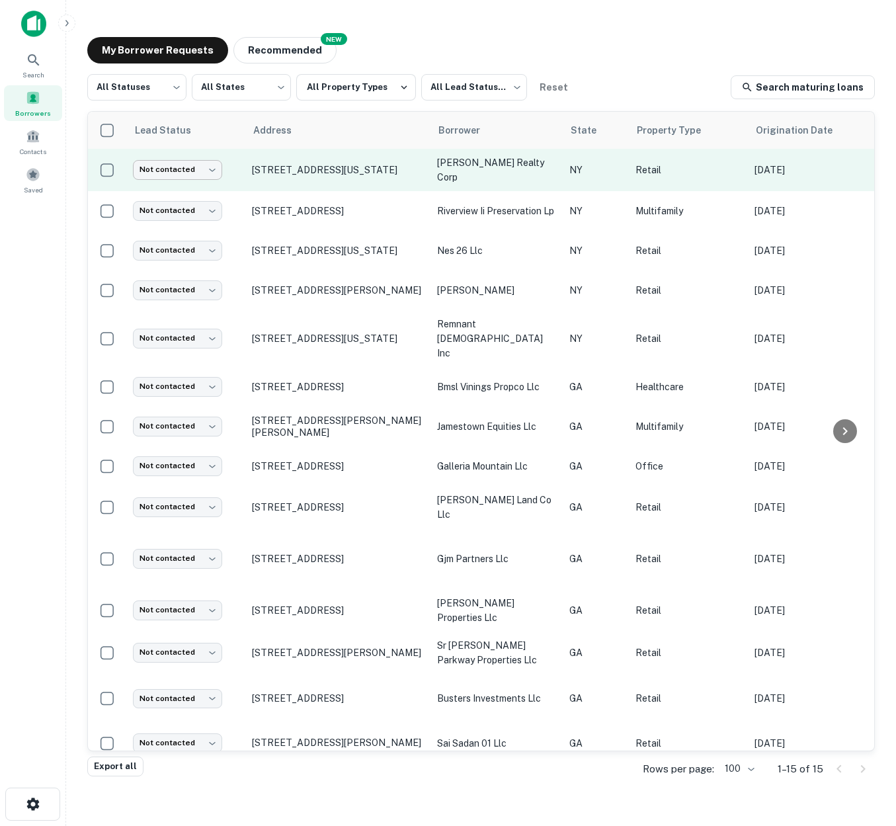
click at [214, 171] on body "Search Borrowers Contacts Saved My Borrower Requests NEW Recommended All Status…" at bounding box center [448, 413] width 896 height 826
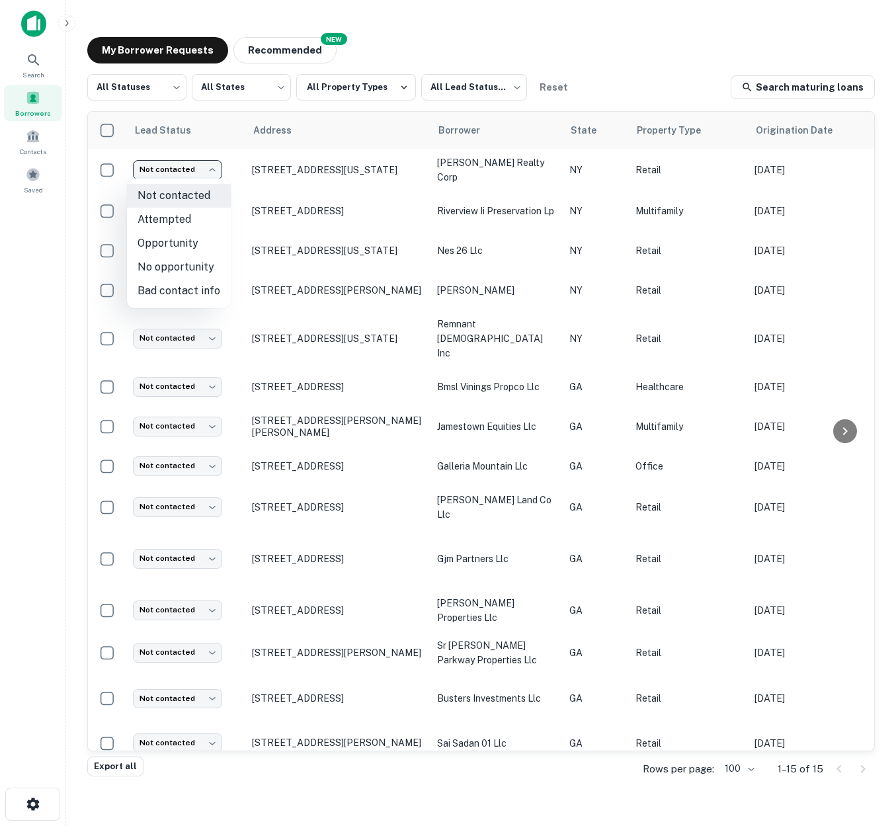
click at [617, 43] on div at bounding box center [448, 413] width 896 height 826
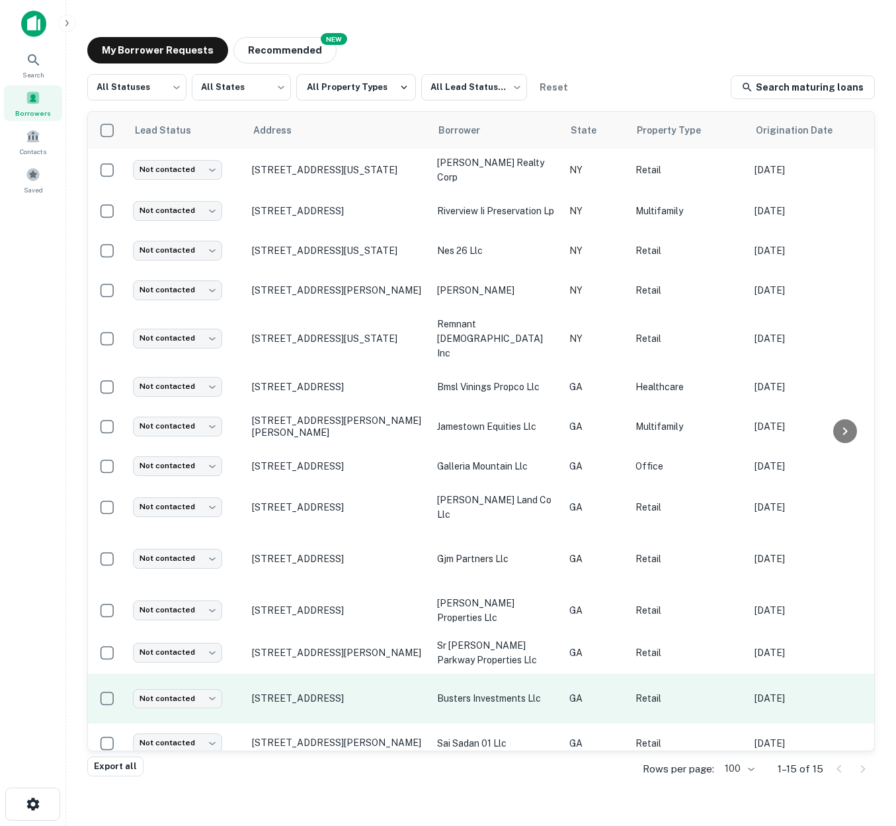
click at [489, 691] on p "busters investments llc" at bounding box center [496, 698] width 119 height 15
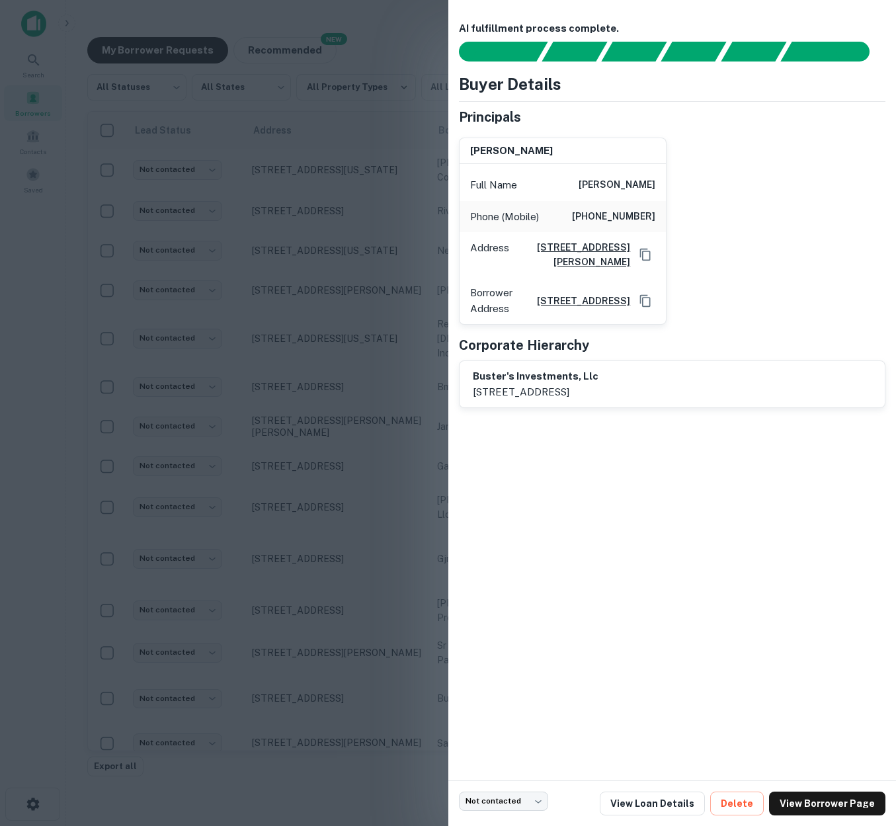
click at [391, 49] on div at bounding box center [448, 413] width 896 height 826
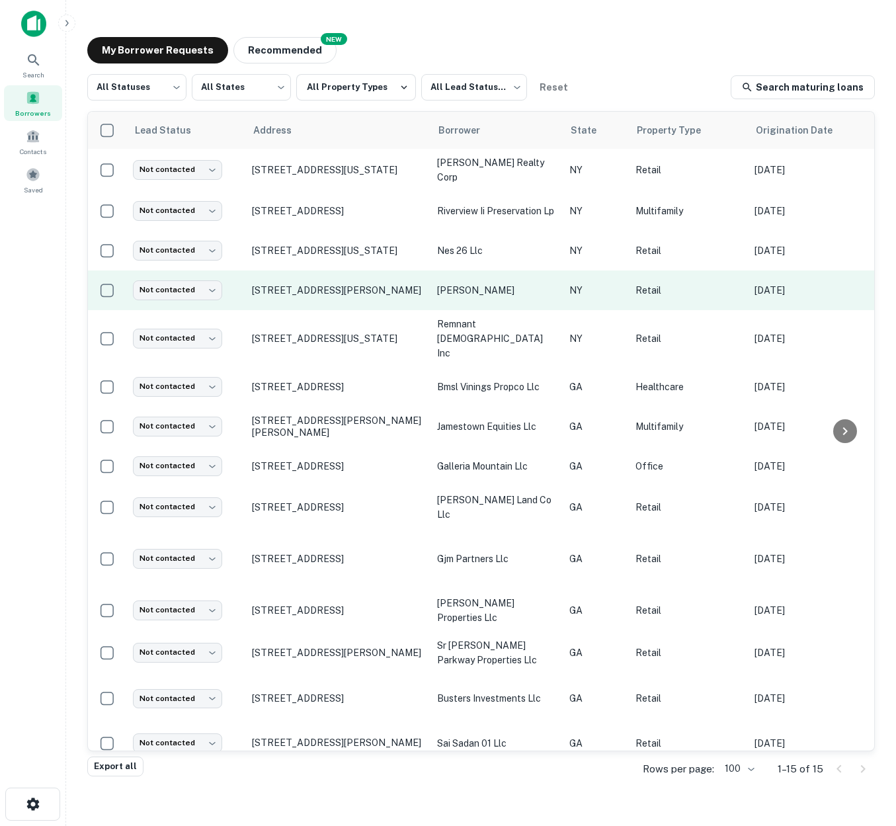
click at [480, 288] on p "earhart gerald t" at bounding box center [496, 290] width 119 height 15
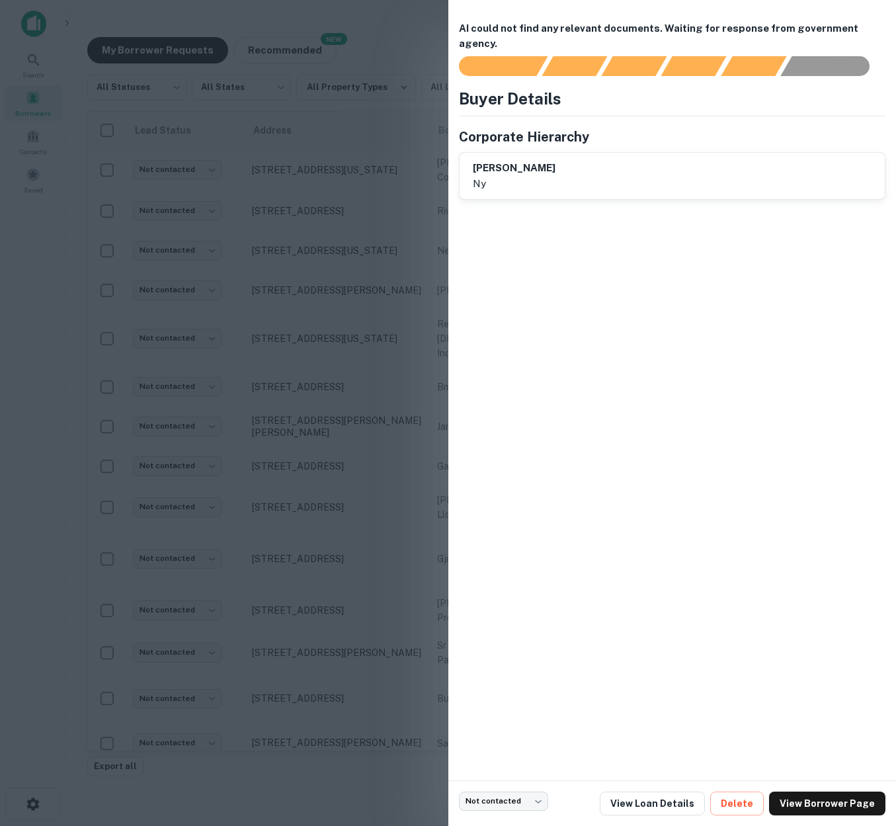
click at [419, 29] on div at bounding box center [448, 413] width 896 height 826
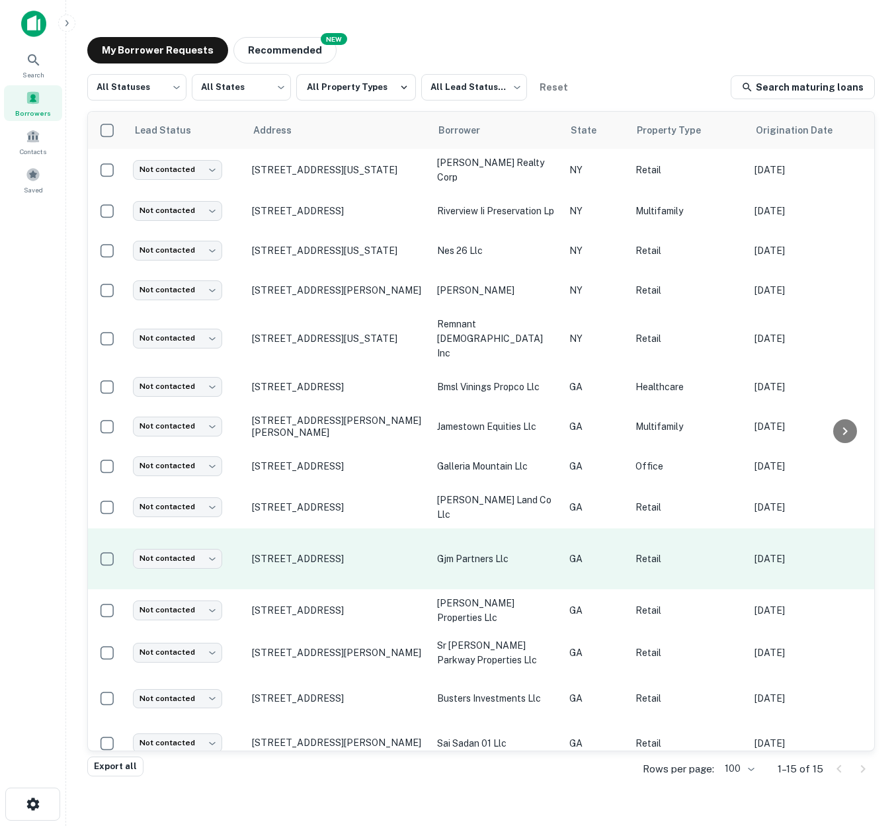
click at [471, 551] on p "gjm partners llc" at bounding box center [496, 558] width 119 height 15
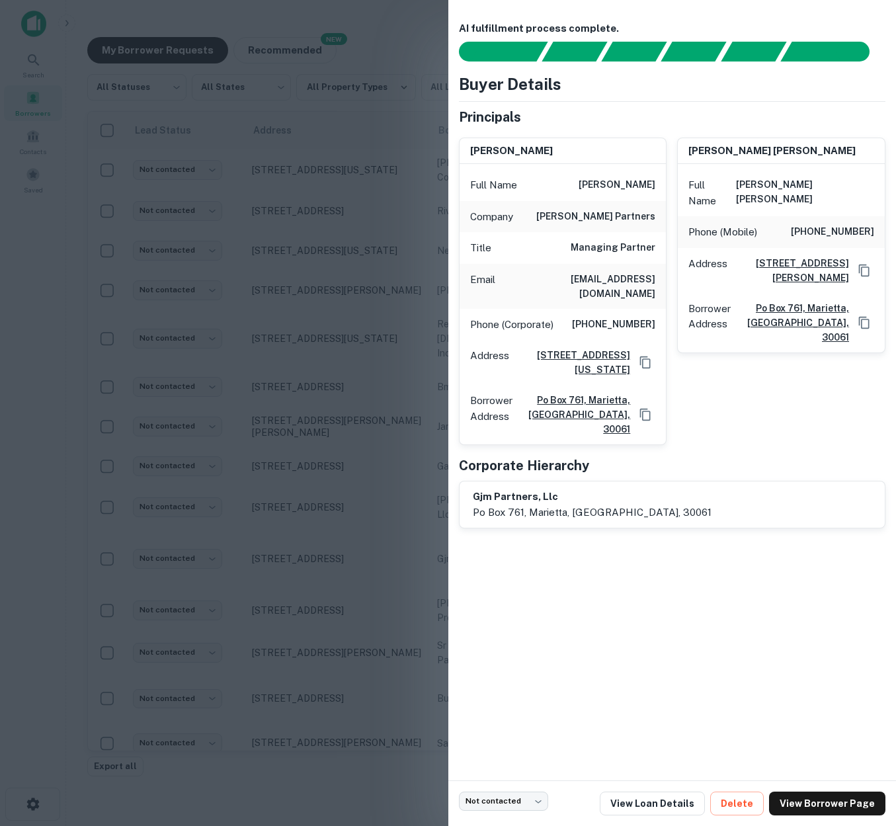
click at [405, 48] on div at bounding box center [448, 413] width 896 height 826
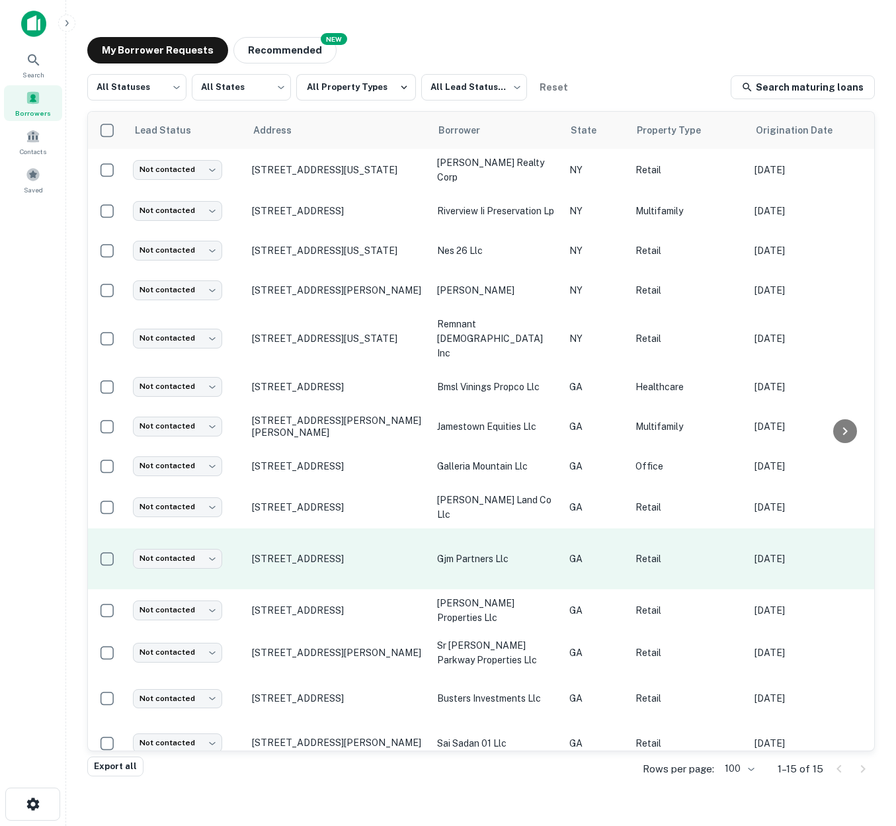
click at [470, 551] on p "gjm partners llc" at bounding box center [496, 558] width 119 height 15
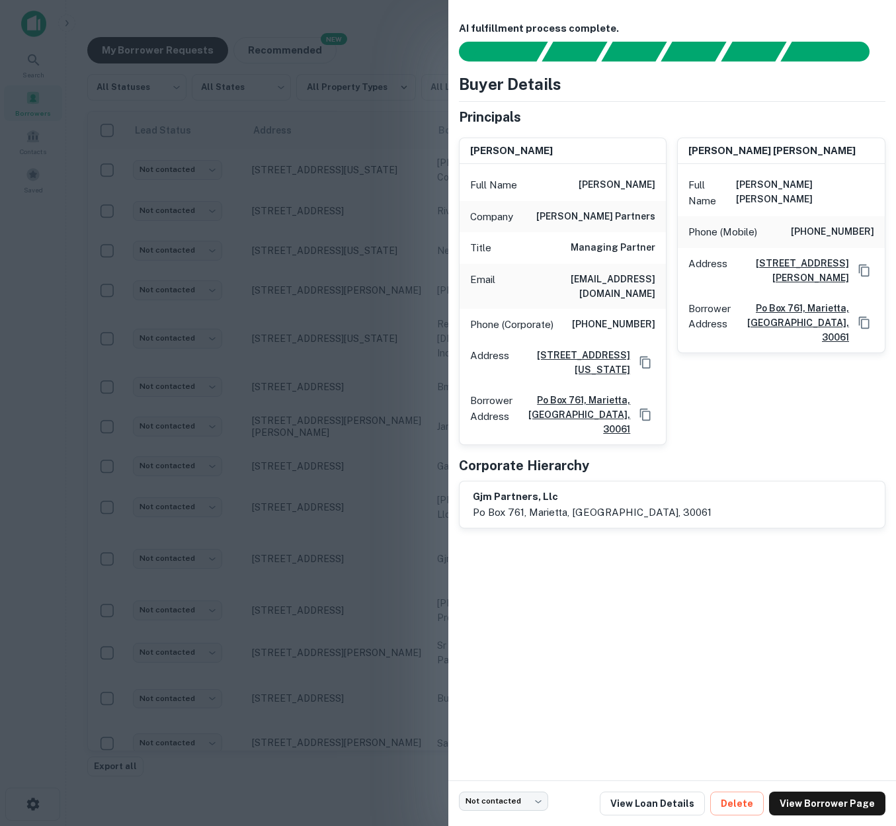
click at [403, 30] on div at bounding box center [448, 413] width 896 height 826
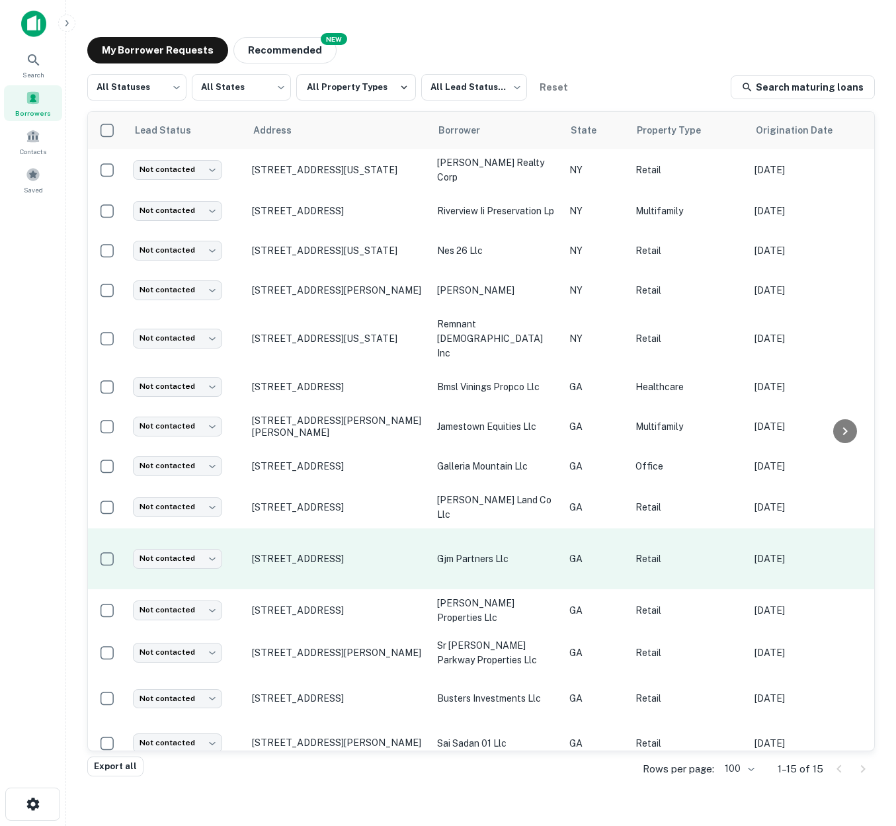
click at [655, 551] on p "Retail" at bounding box center [688, 558] width 106 height 15
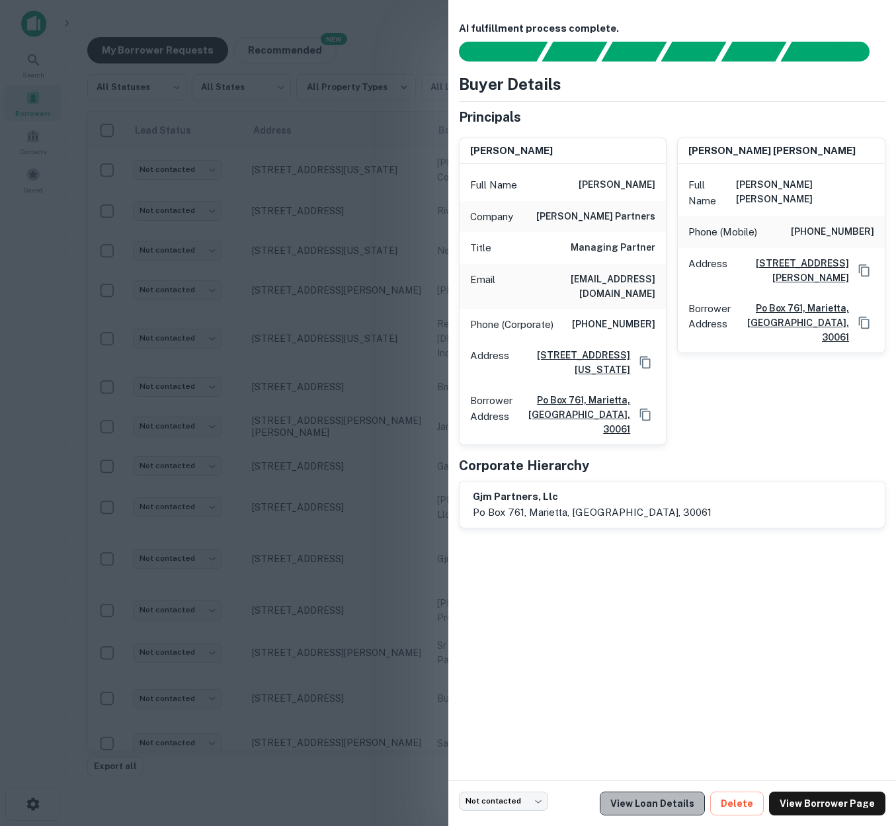
click at [668, 803] on link "View Loan Details" at bounding box center [652, 803] width 105 height 24
click at [407, 25] on div at bounding box center [448, 413] width 896 height 826
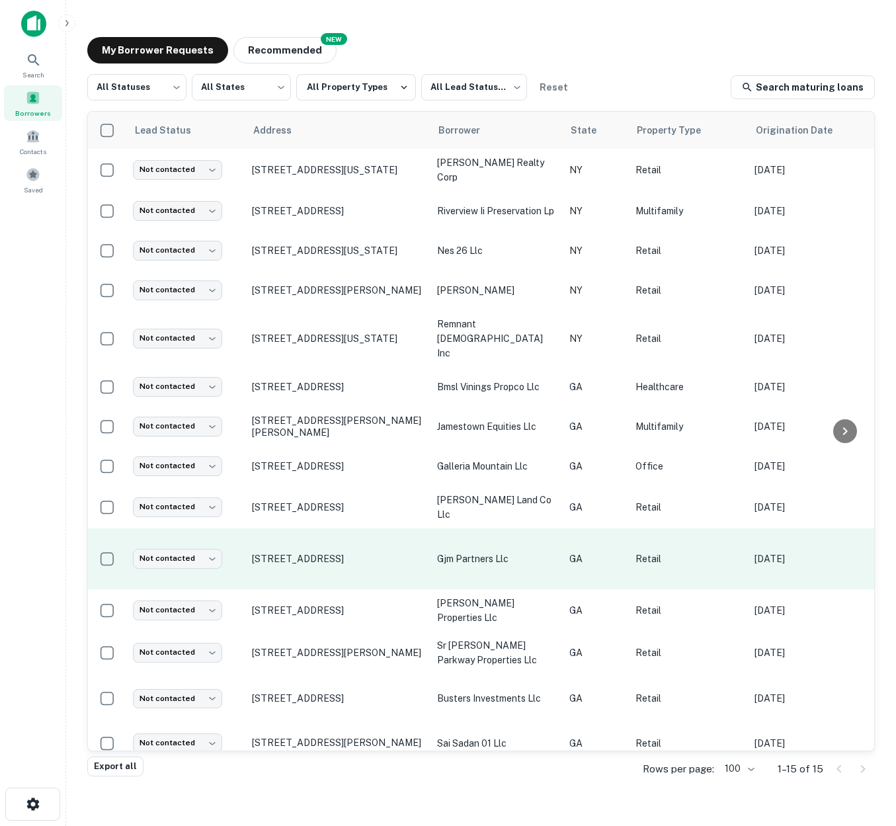
click at [475, 551] on p "gjm partners llc" at bounding box center [496, 558] width 119 height 15
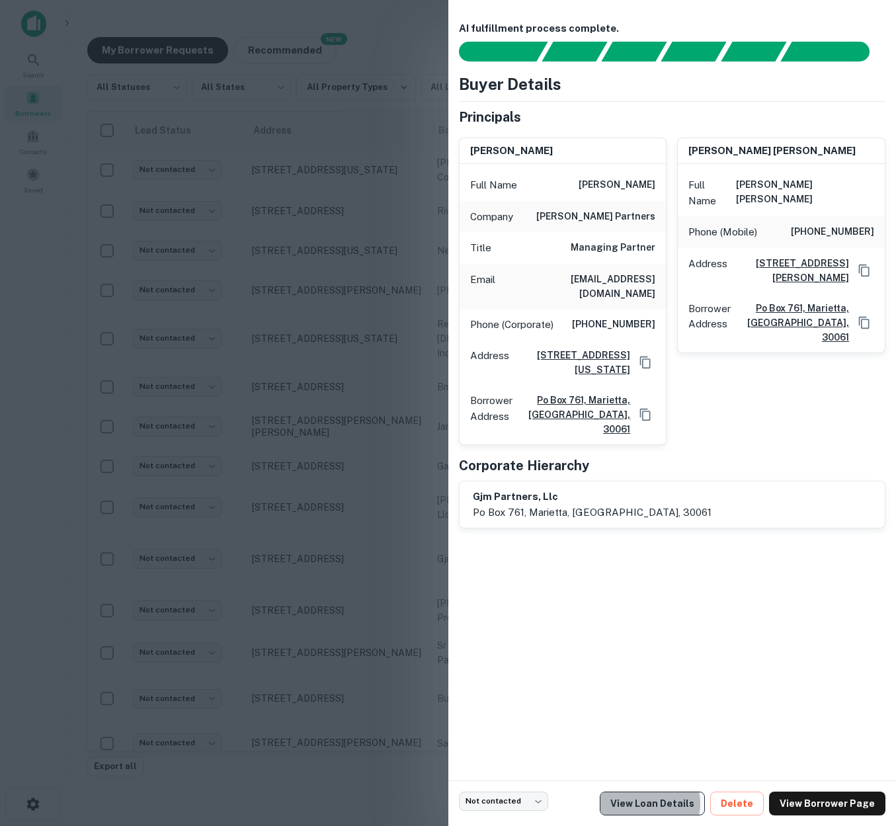
click at [659, 803] on link "View Loan Details" at bounding box center [652, 803] width 105 height 24
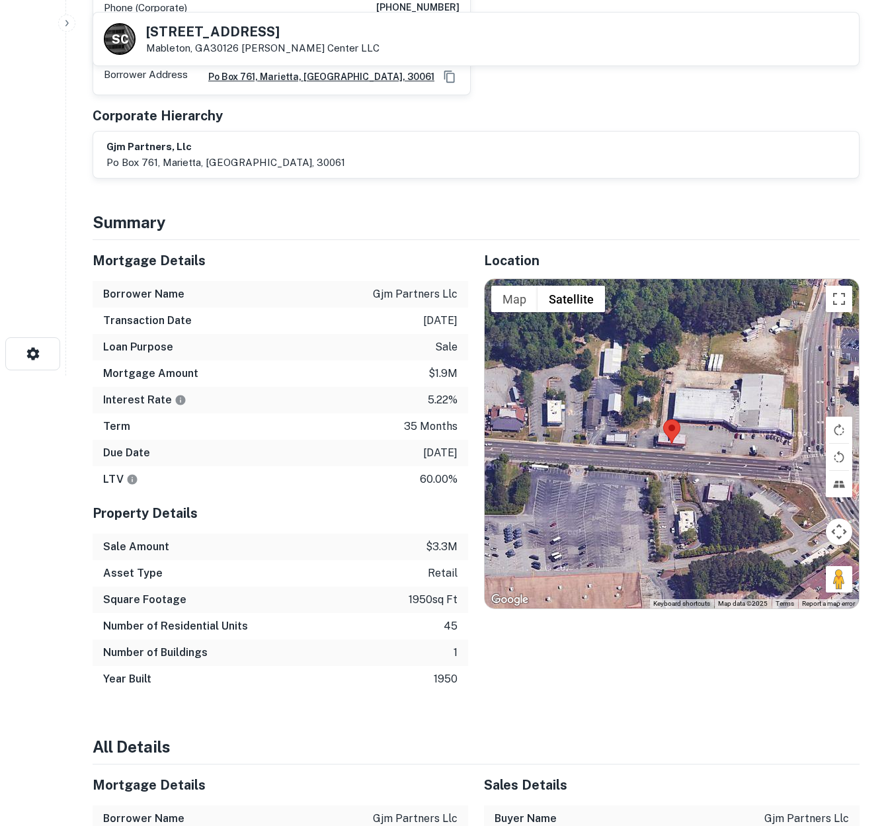
scroll to position [102, 0]
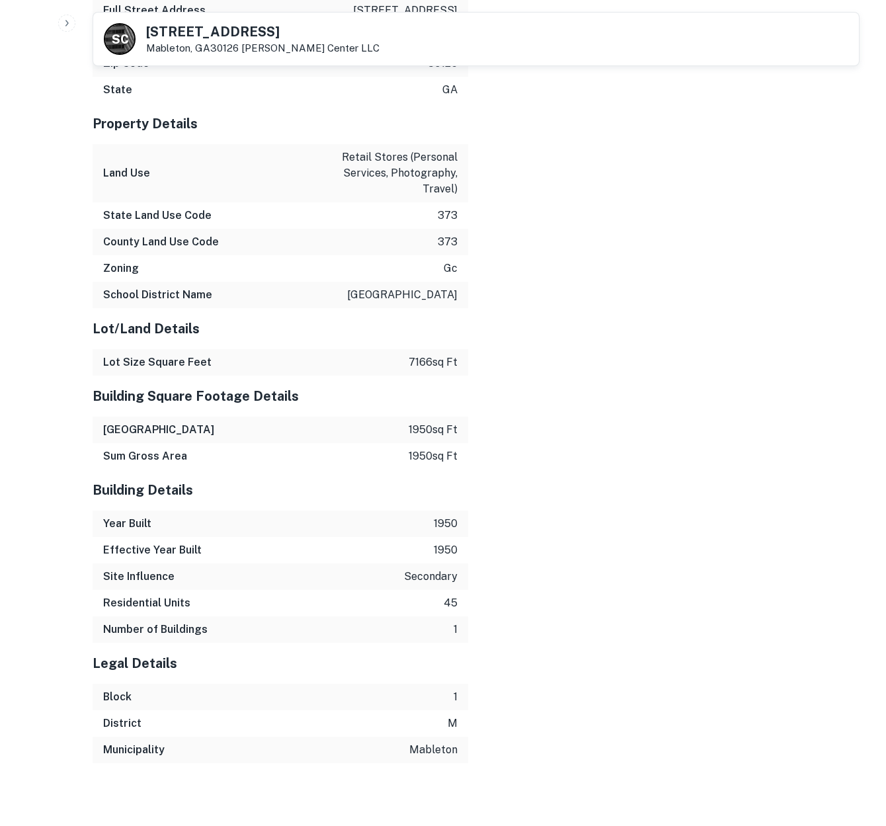
scroll to position [1389, 0]
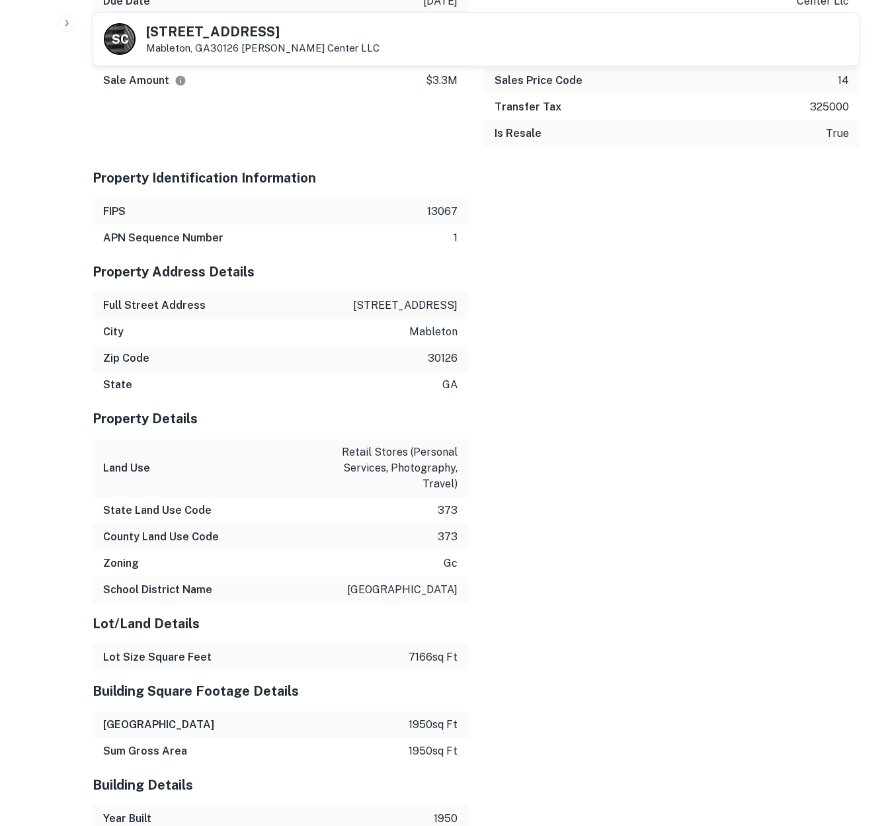
click at [65, 22] on icon "button" at bounding box center [66, 23] width 11 height 11
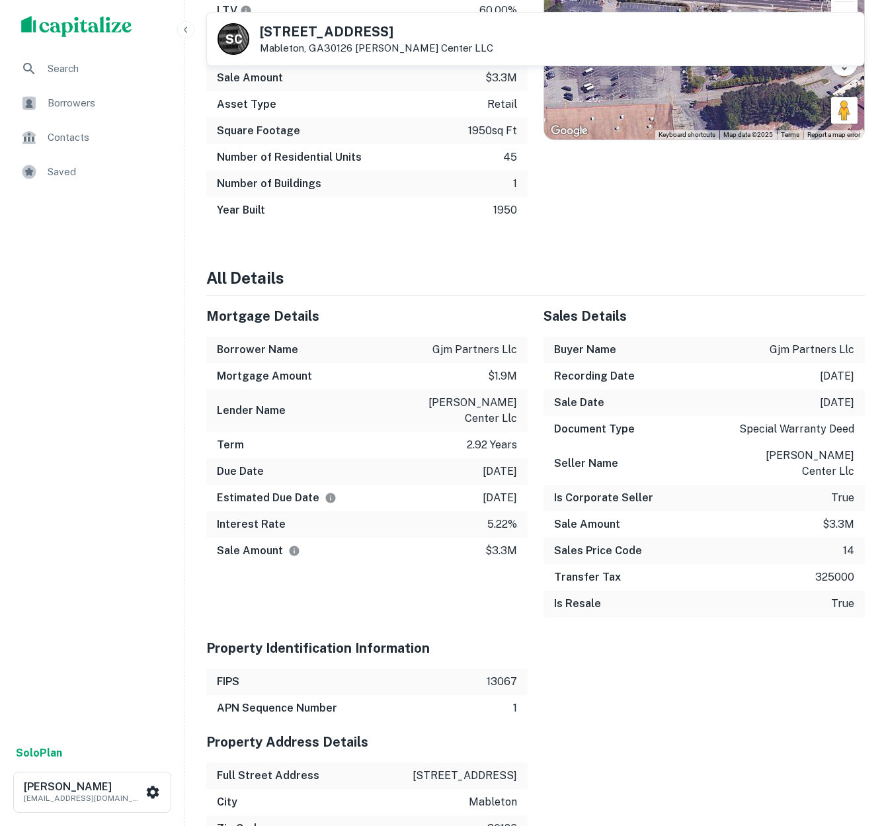
scroll to position [922, 0]
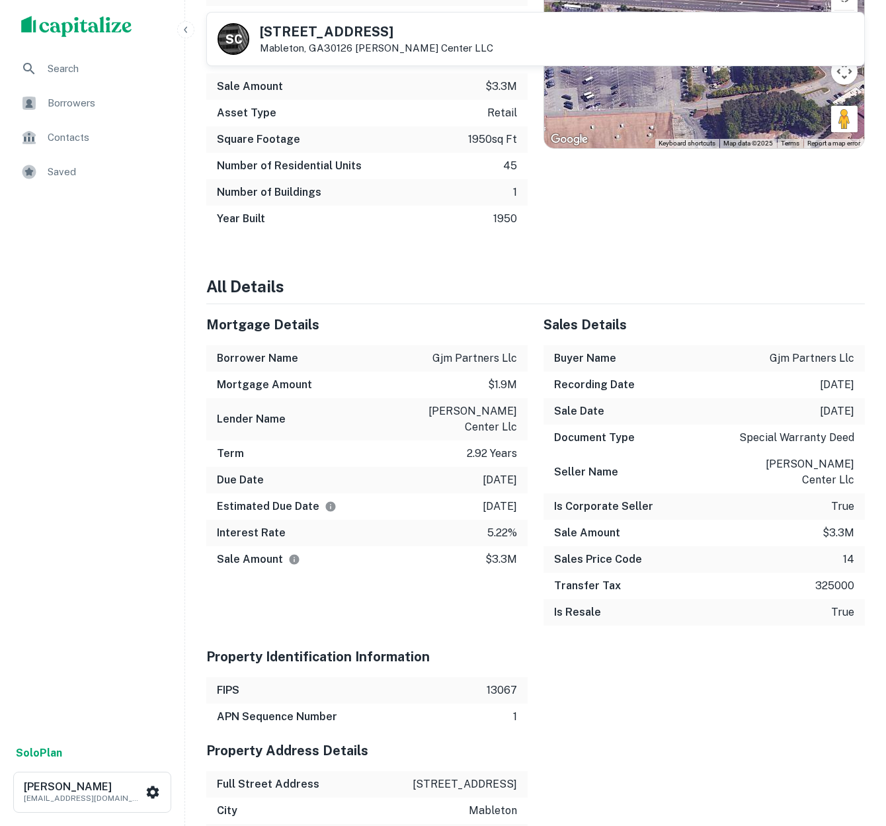
click at [187, 32] on icon "button" at bounding box center [186, 29] width 11 height 11
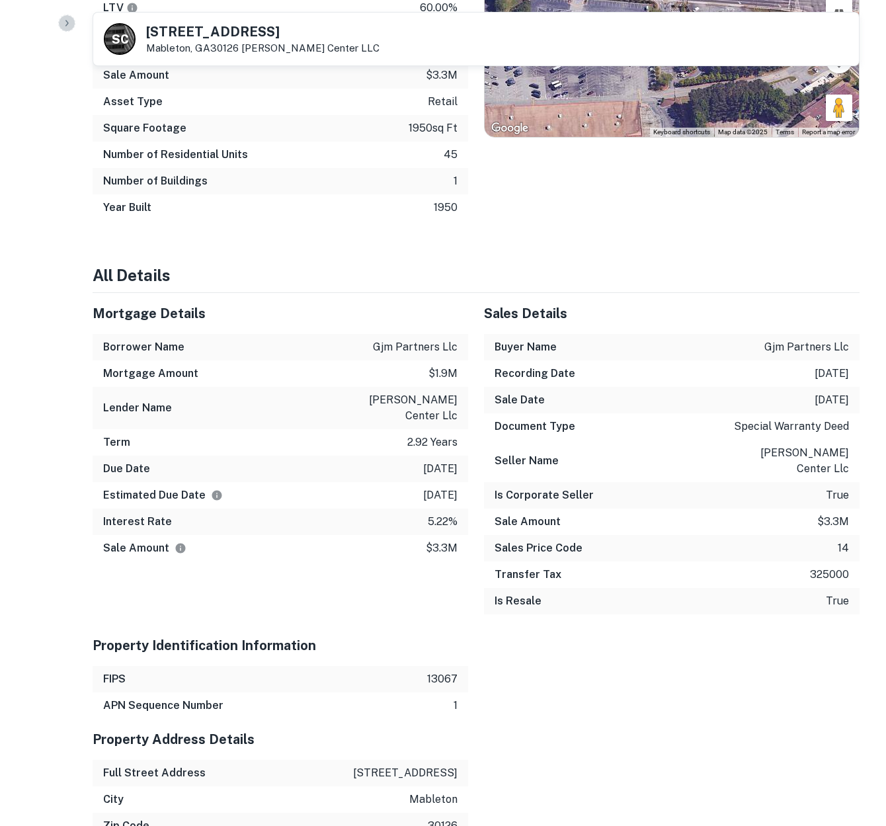
click at [69, 24] on icon "button" at bounding box center [66, 23] width 11 height 11
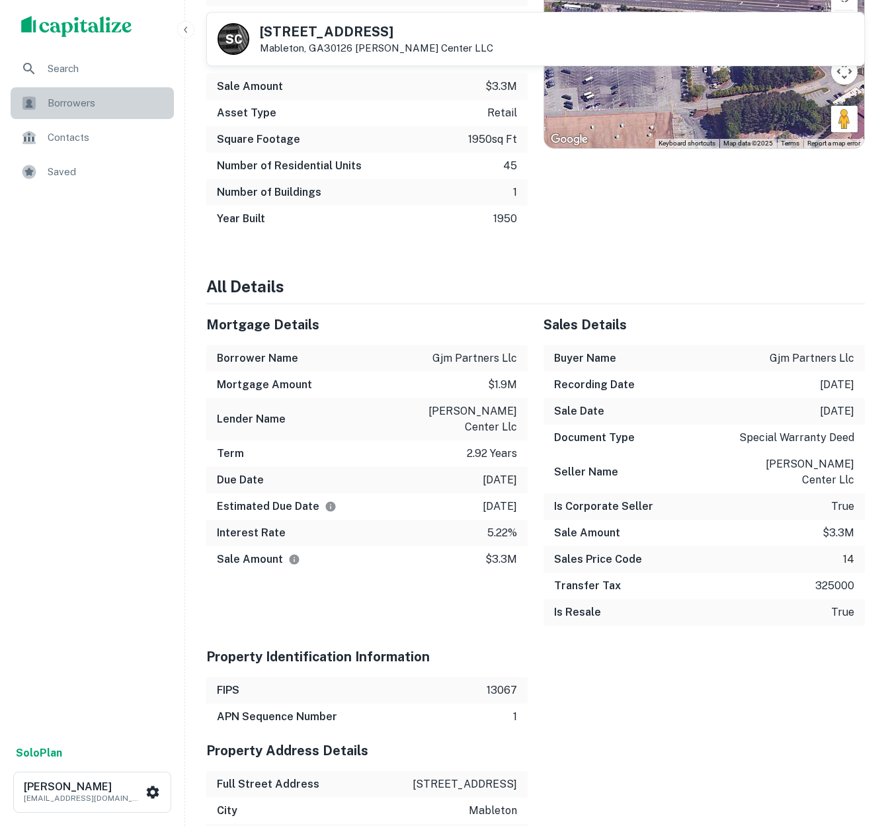
click at [71, 106] on span "Borrowers" at bounding box center [107, 103] width 118 height 16
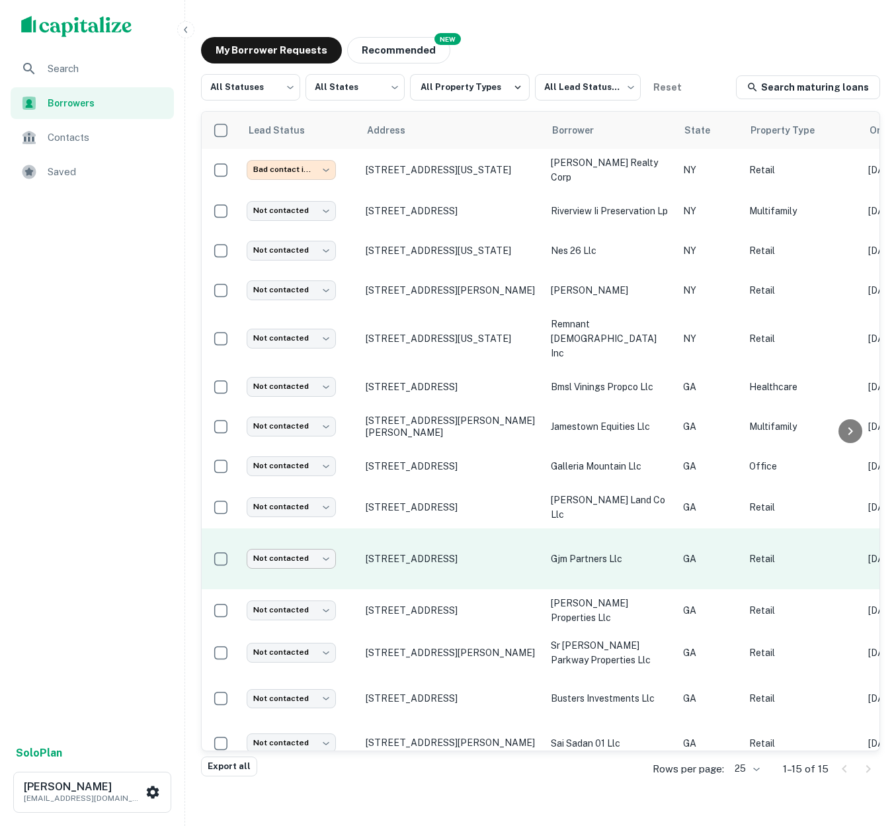
click at [331, 530] on body "**********" at bounding box center [448, 413] width 896 height 826
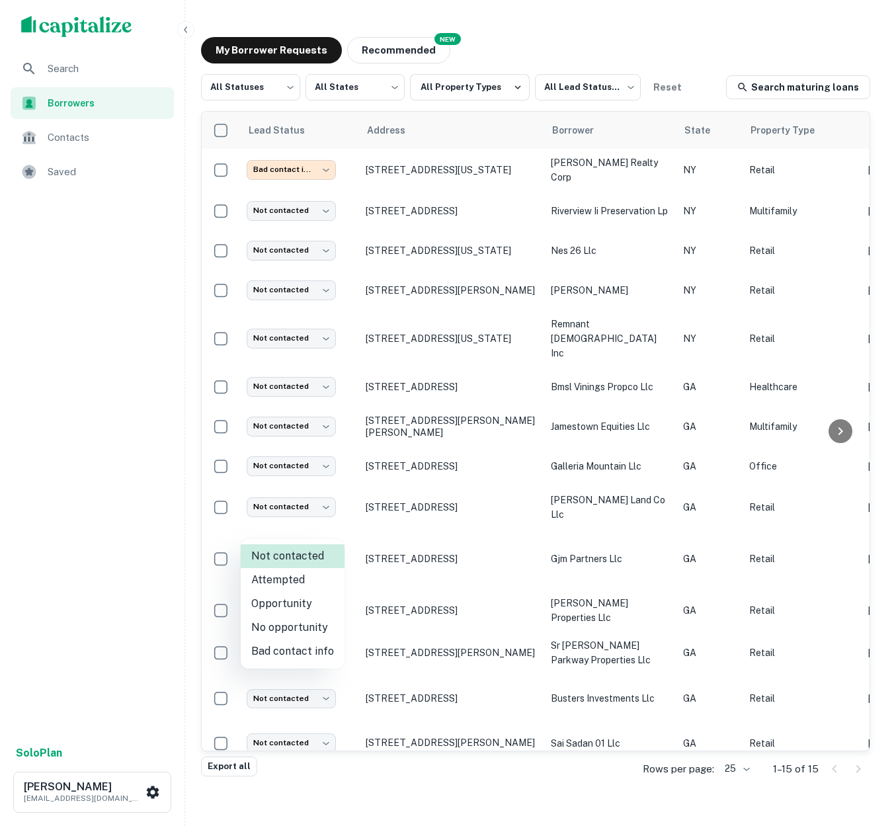
click at [224, 529] on div at bounding box center [448, 413] width 896 height 826
